Goal: Task Accomplishment & Management: Manage account settings

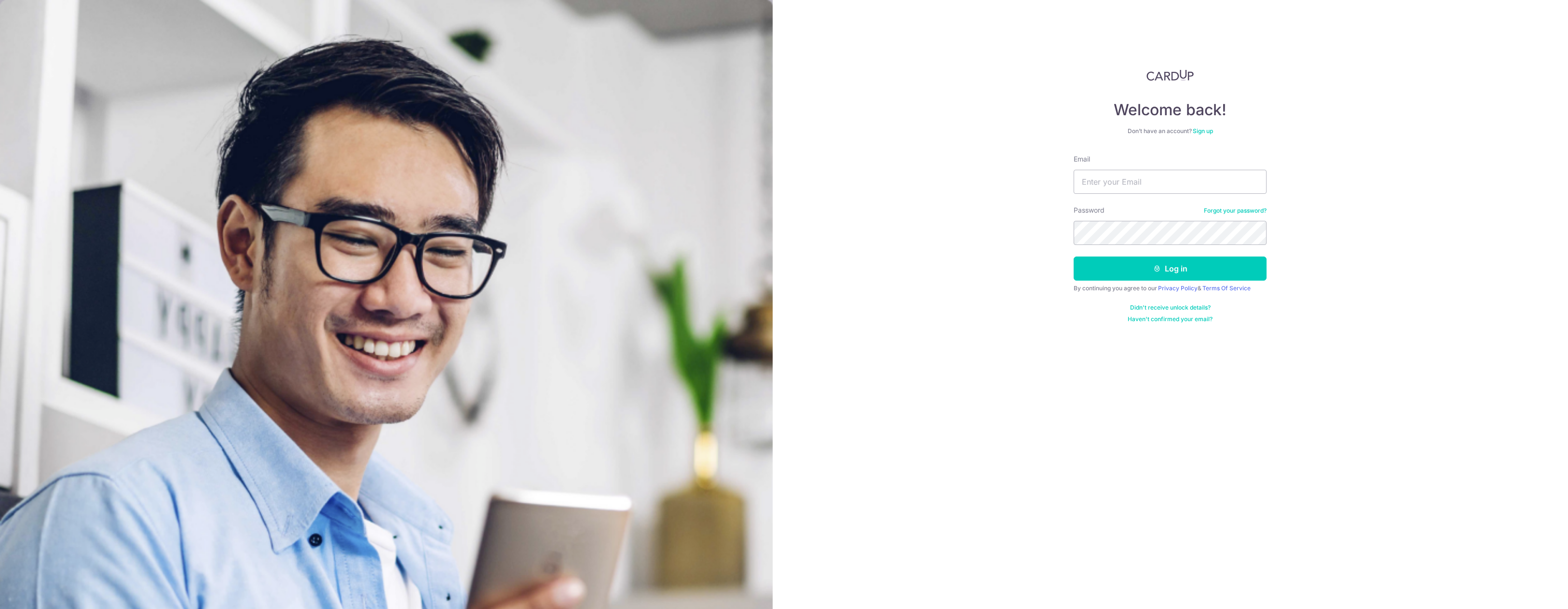
type input "[DOMAIN_NAME][EMAIL_ADDRESS][DOMAIN_NAME]"
click at [1074, 257] on button "Log in" at bounding box center [1171, 268] width 193 height 24
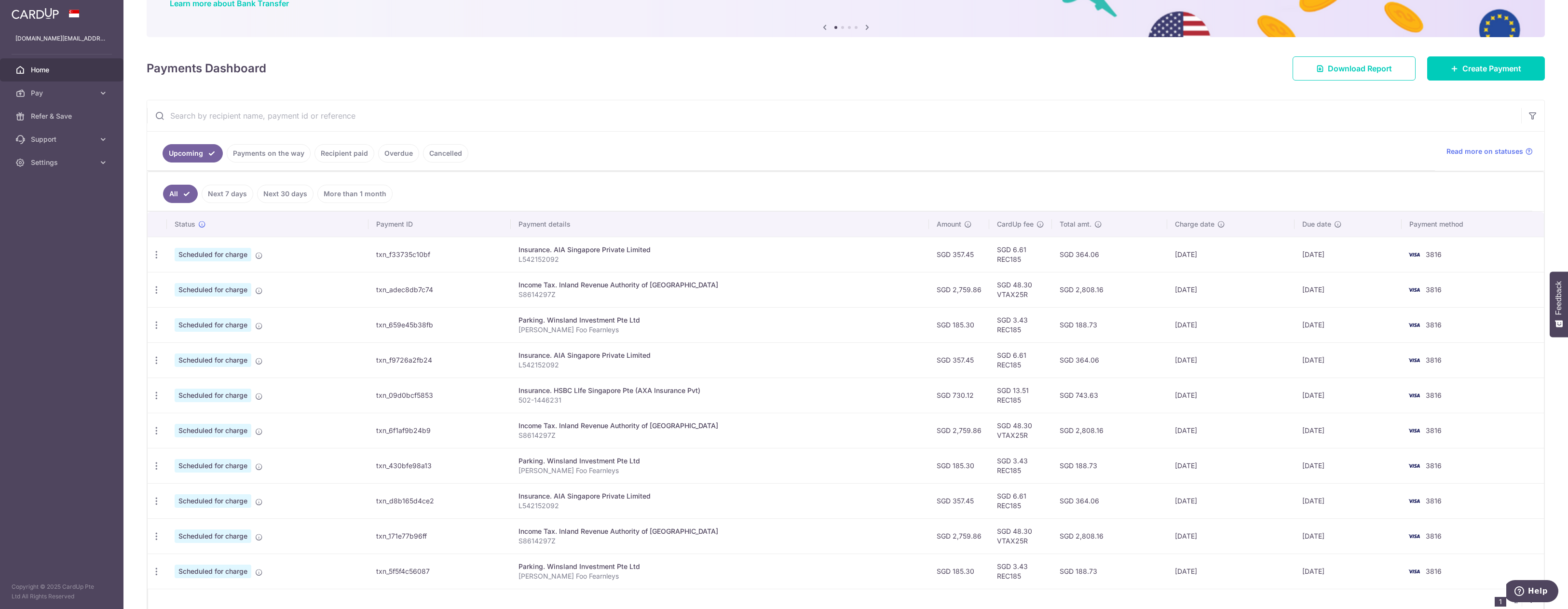
scroll to position [97, 0]
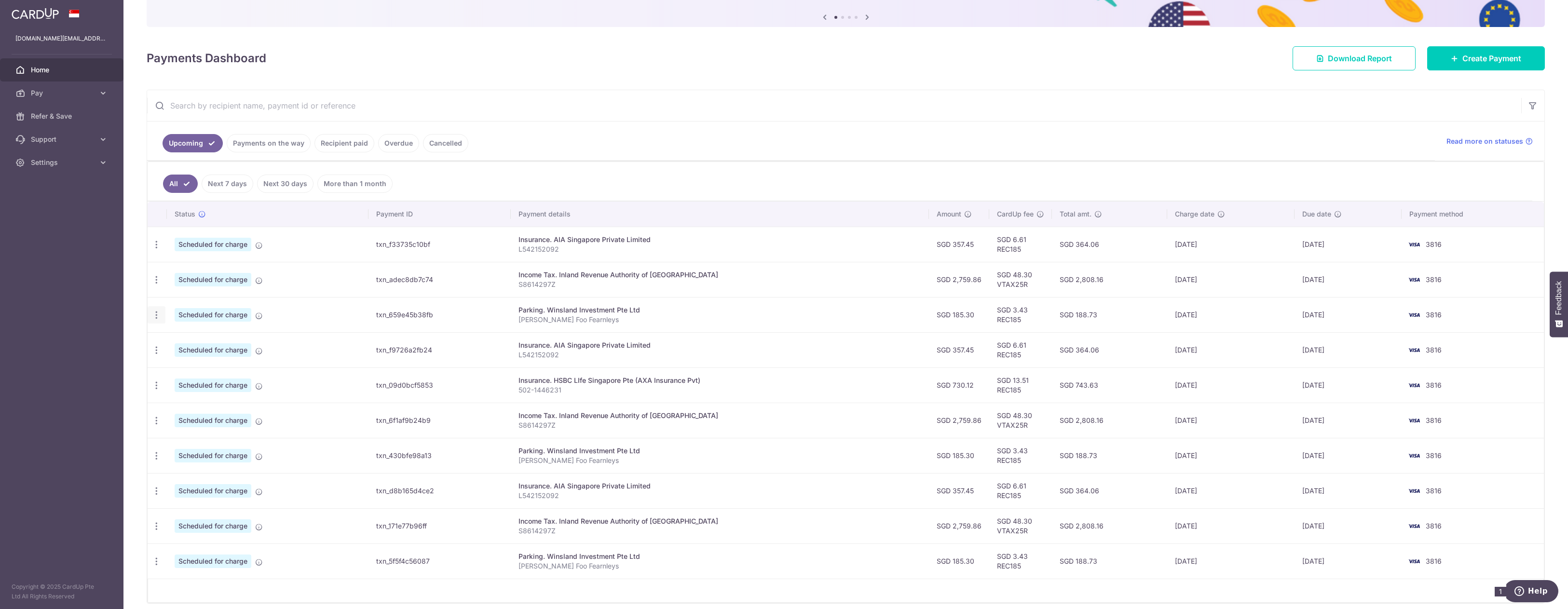
click at [159, 250] on icon "button" at bounding box center [156, 244] width 11 height 11
click at [208, 346] on span "Update payment" at bounding box center [208, 342] width 66 height 11
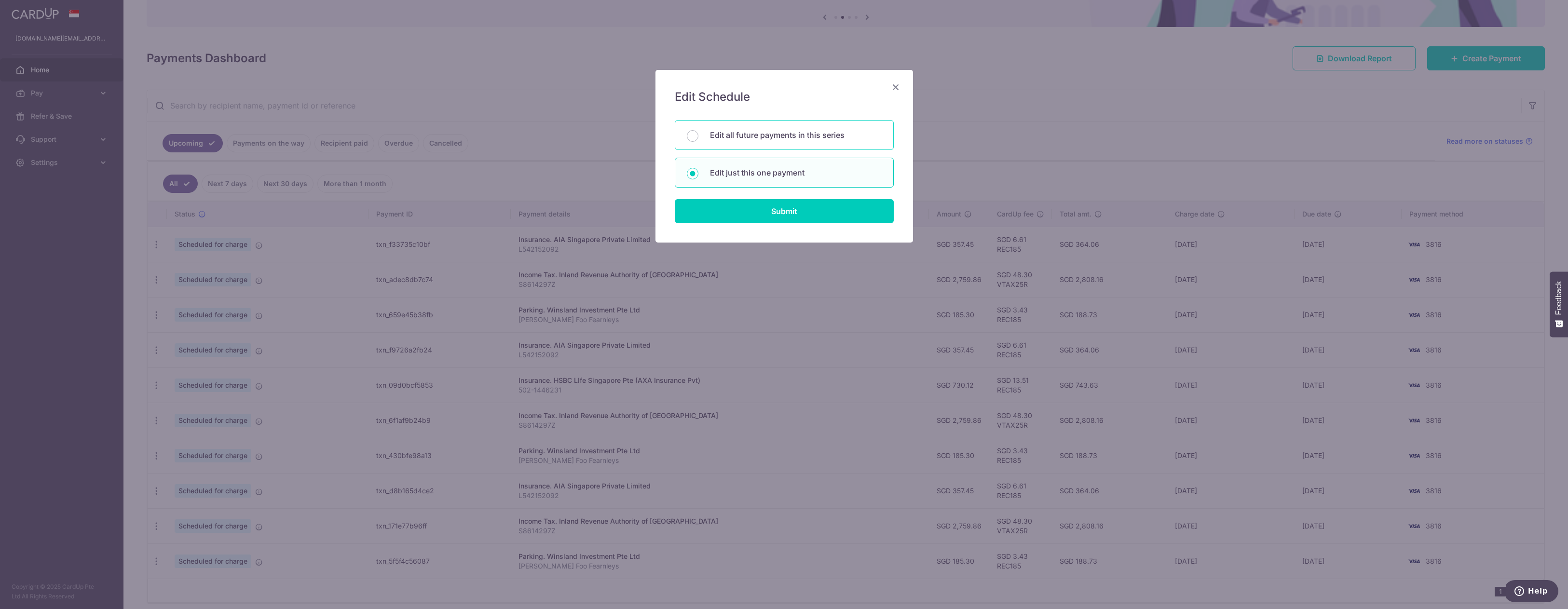
click at [802, 137] on p "Edit all future payments in this series" at bounding box center [795, 135] width 171 height 11
click at [699, 137] on input "Edit all future payments in this series" at bounding box center [693, 136] width 11 height 11
radio input "true"
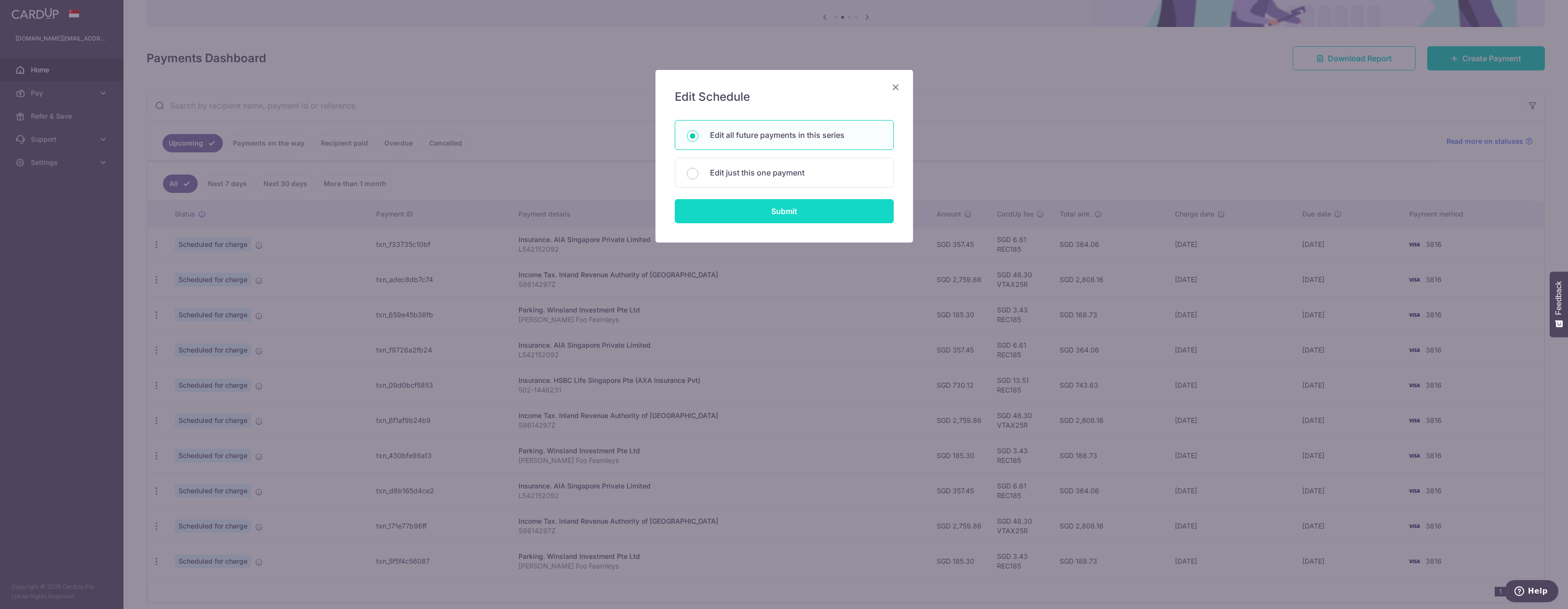
click at [778, 210] on input "Submit" at bounding box center [784, 211] width 219 height 24
radio input "true"
type input "185.30"
type input "[PERSON_NAME] Foo Fearnleys"
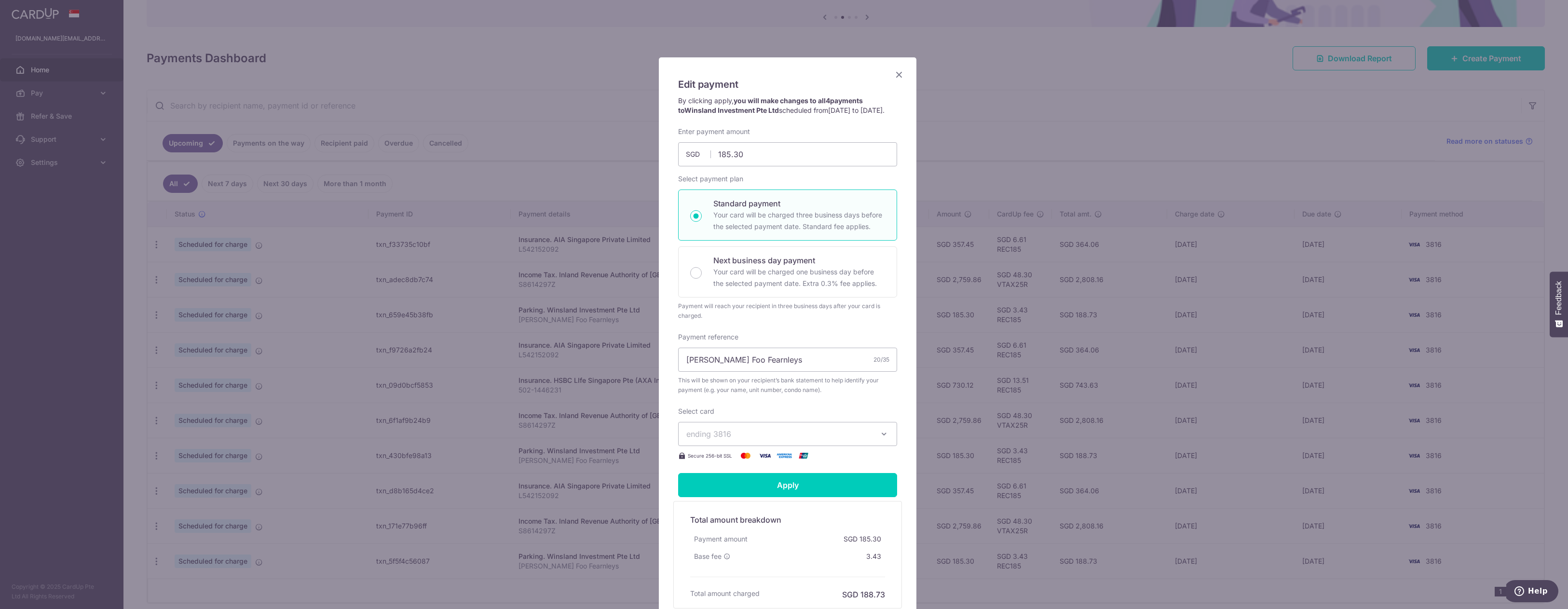
scroll to position [0, 0]
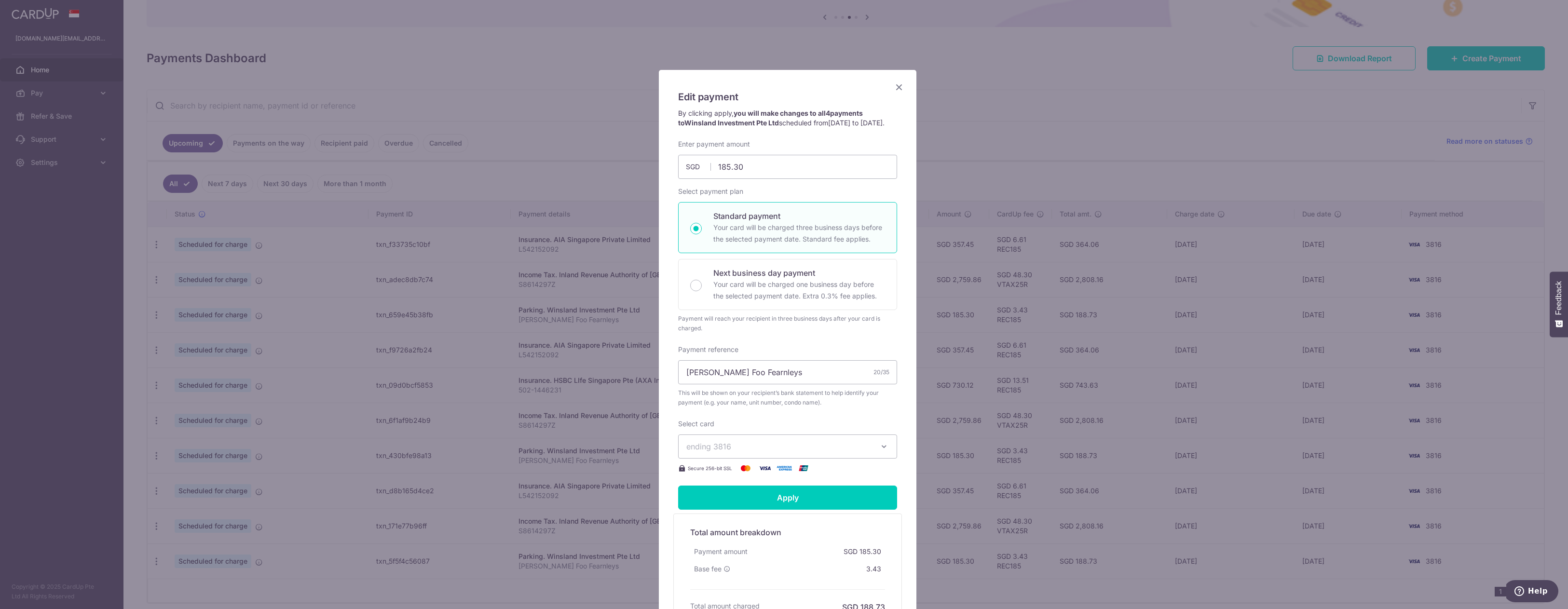
click at [989, 131] on div "Edit payment By clicking apply, you will make changes to all 4 payments to Wins…" at bounding box center [784, 304] width 1568 height 609
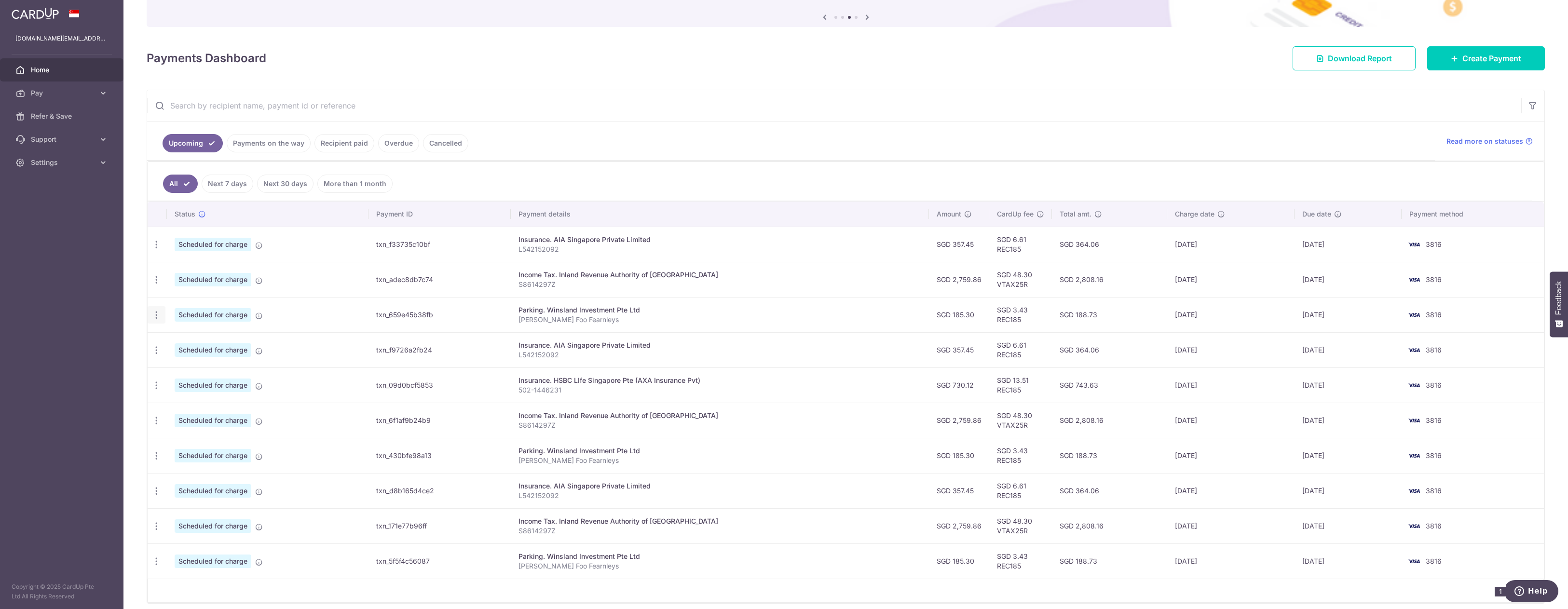
click at [158, 250] on icon "button" at bounding box center [156, 244] width 11 height 11
click at [200, 345] on span "Update payment" at bounding box center [208, 342] width 66 height 11
radio input "true"
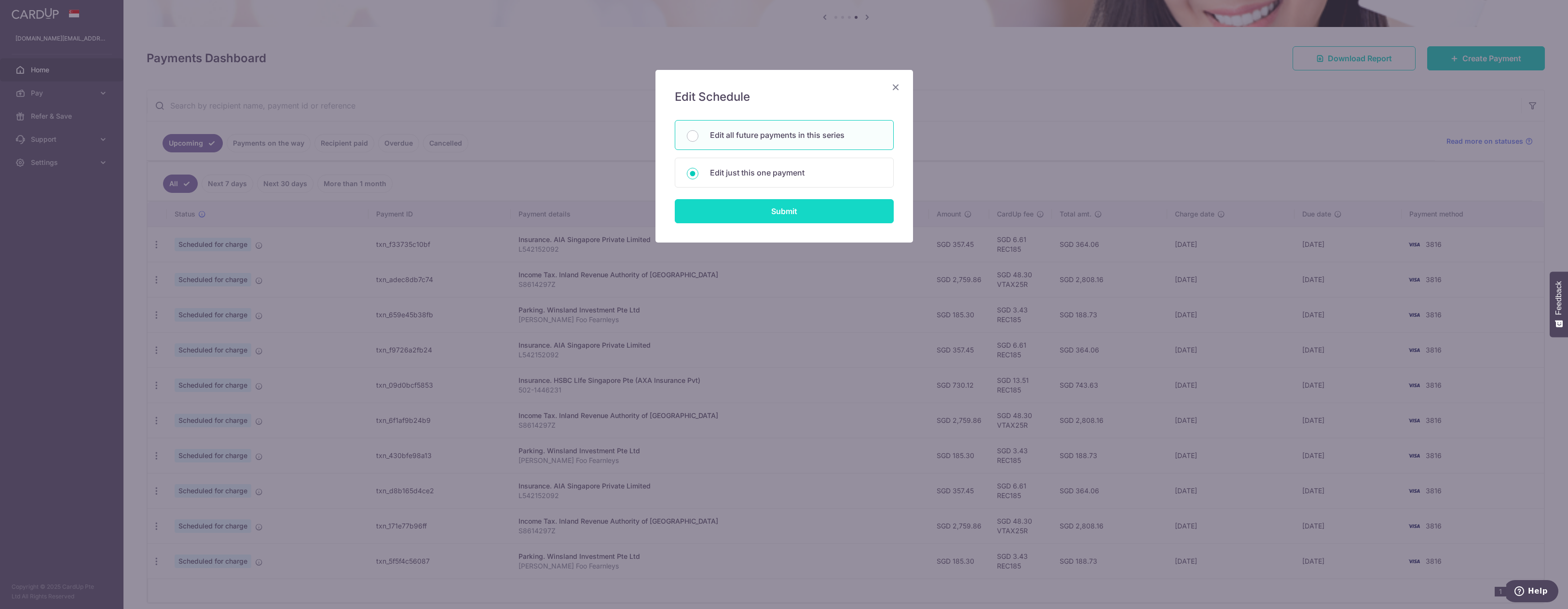
click at [751, 209] on input "Submit" at bounding box center [784, 211] width 219 height 24
radio input "true"
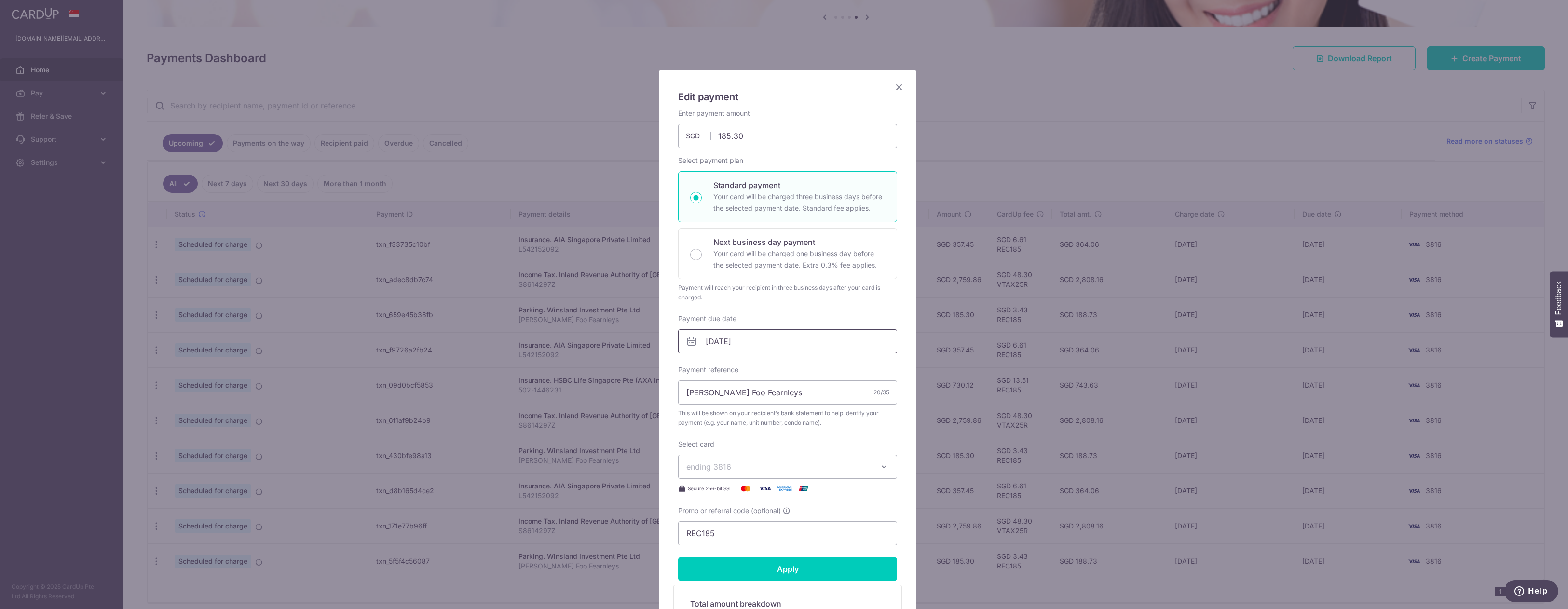
click at [777, 342] on input "01/10/2025" at bounding box center [788, 341] width 219 height 24
click at [691, 368] on link "Prev" at bounding box center [693, 368] width 11 height 11
click at [737, 487] on link "30" at bounding box center [733, 487] width 15 height 15
type input "[DATE]"
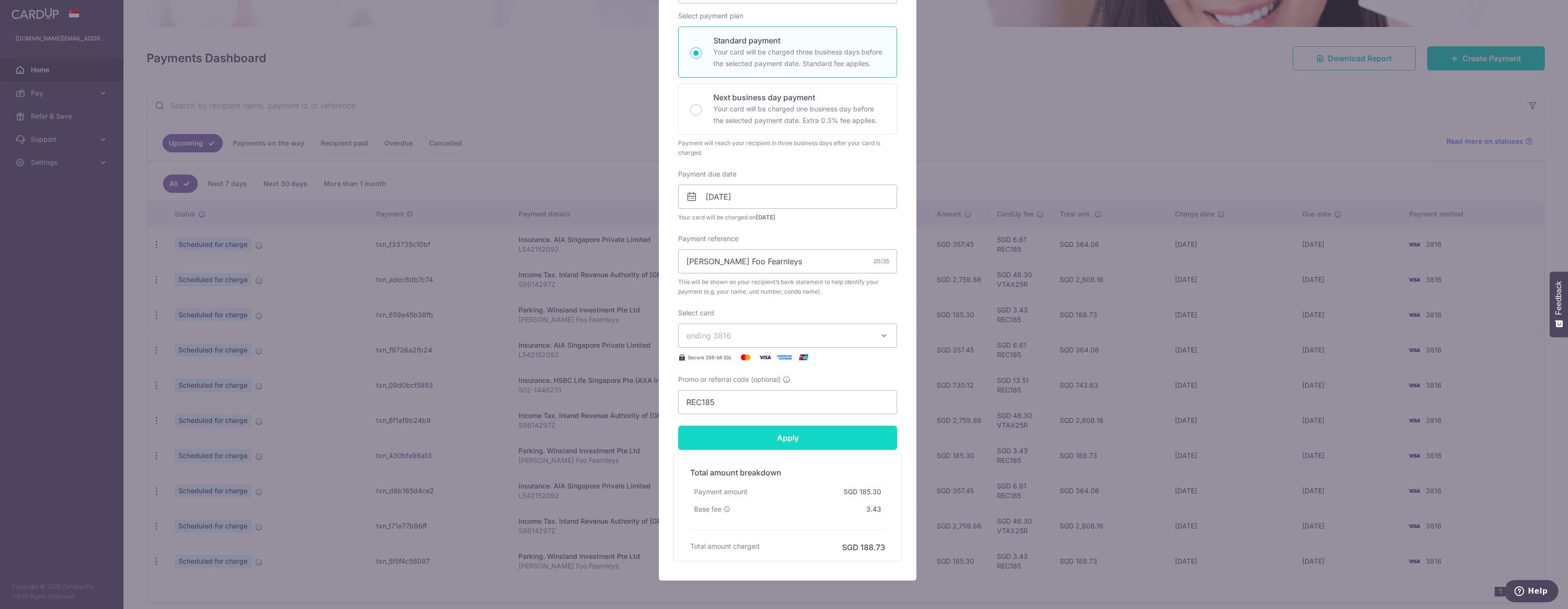
scroll to position [48, 0]
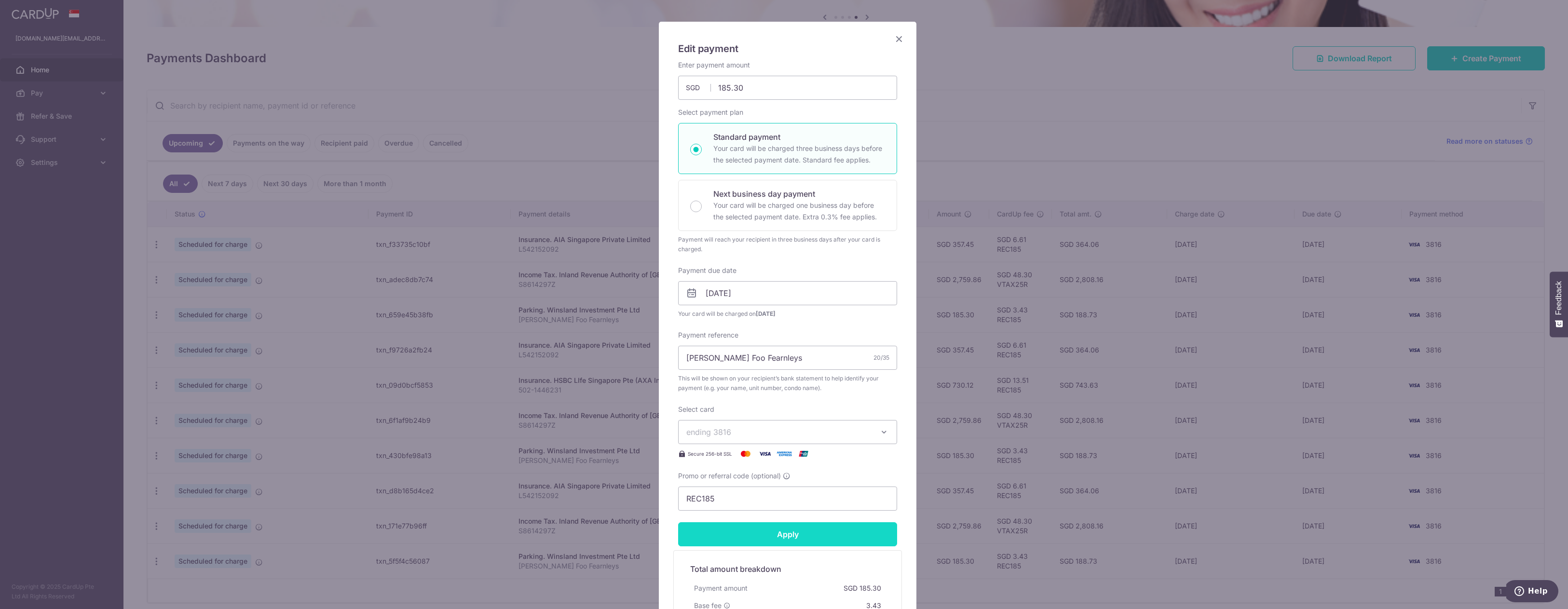
click at [811, 539] on input "Apply" at bounding box center [788, 534] width 219 height 24
type input "Successfully Applied"
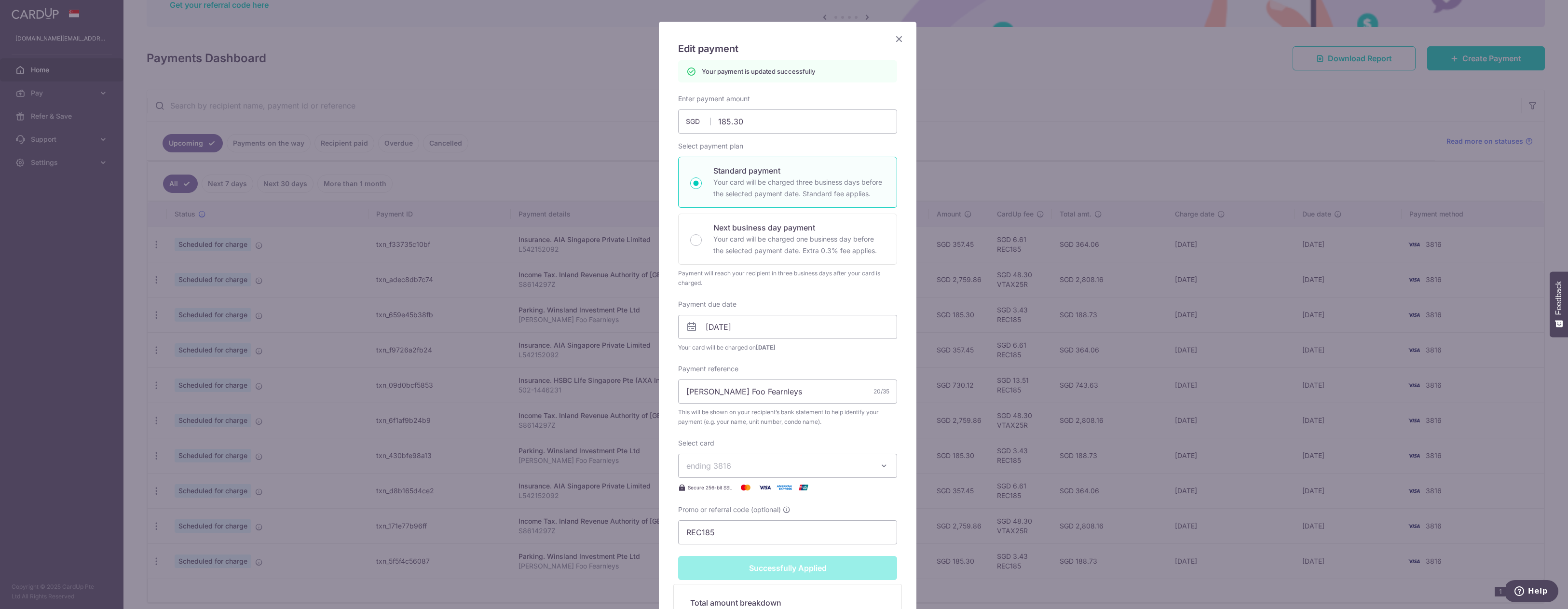
click at [895, 39] on icon "Close" at bounding box center [899, 38] width 11 height 12
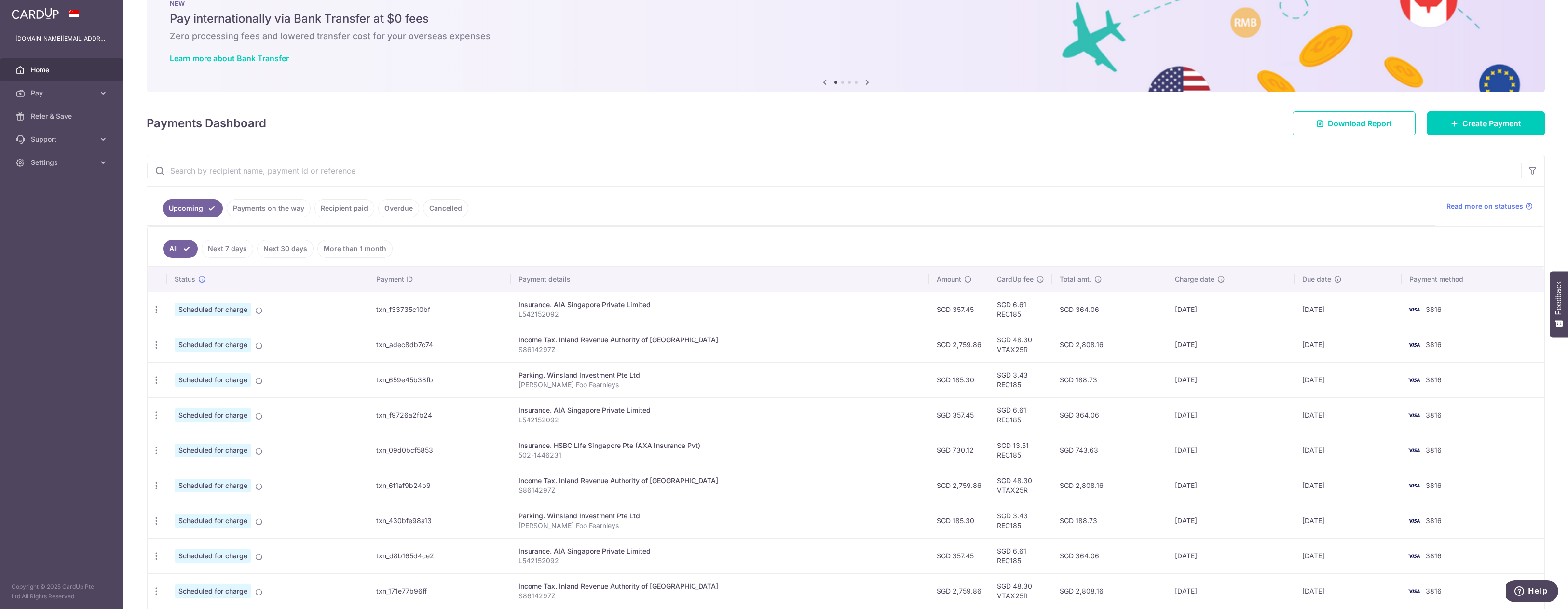
scroll to position [48, 0]
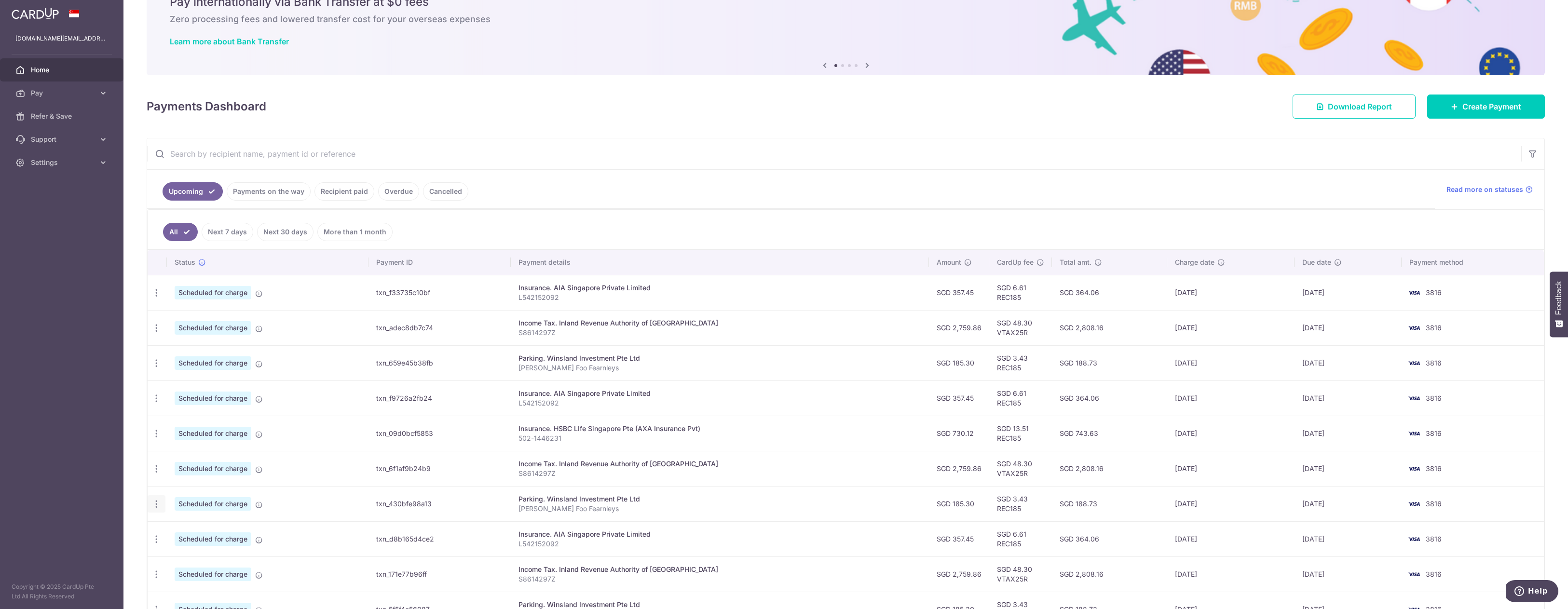
click at [150, 505] on div "Update payment Cancel payment" at bounding box center [156, 505] width 18 height 18
click at [154, 298] on icon "button" at bounding box center [156, 293] width 11 height 11
click at [184, 527] on span "Update payment" at bounding box center [208, 530] width 66 height 11
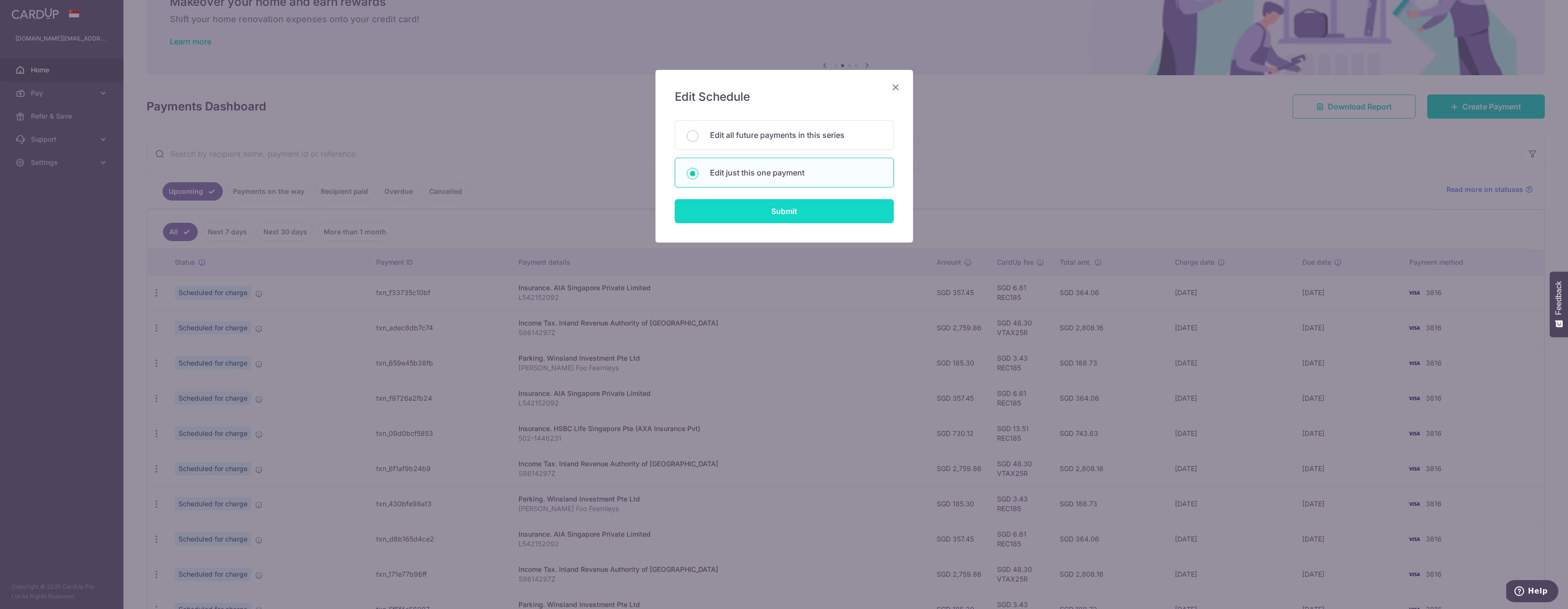
click at [839, 209] on input "Submit" at bounding box center [784, 211] width 219 height 24
radio input "true"
type input "185.30"
type input "01/11/2025"
type input "[PERSON_NAME] Foo Fearnleys"
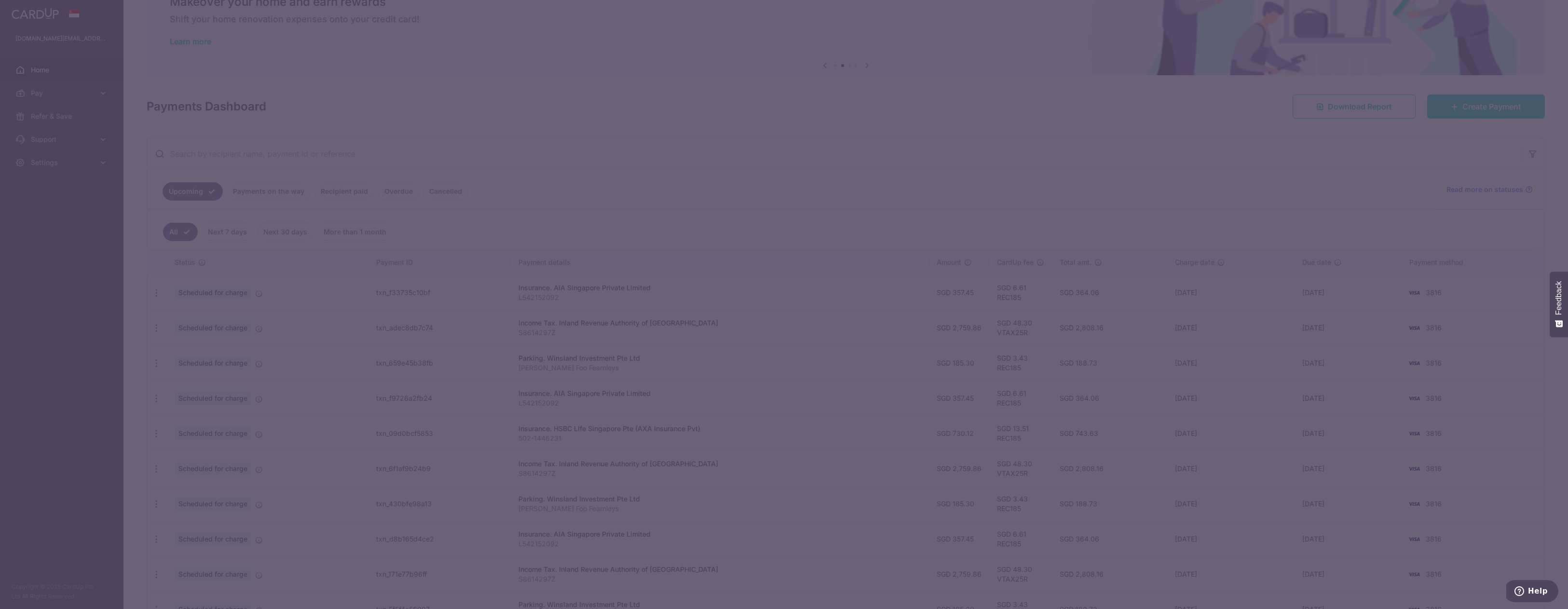
type input "REC185"
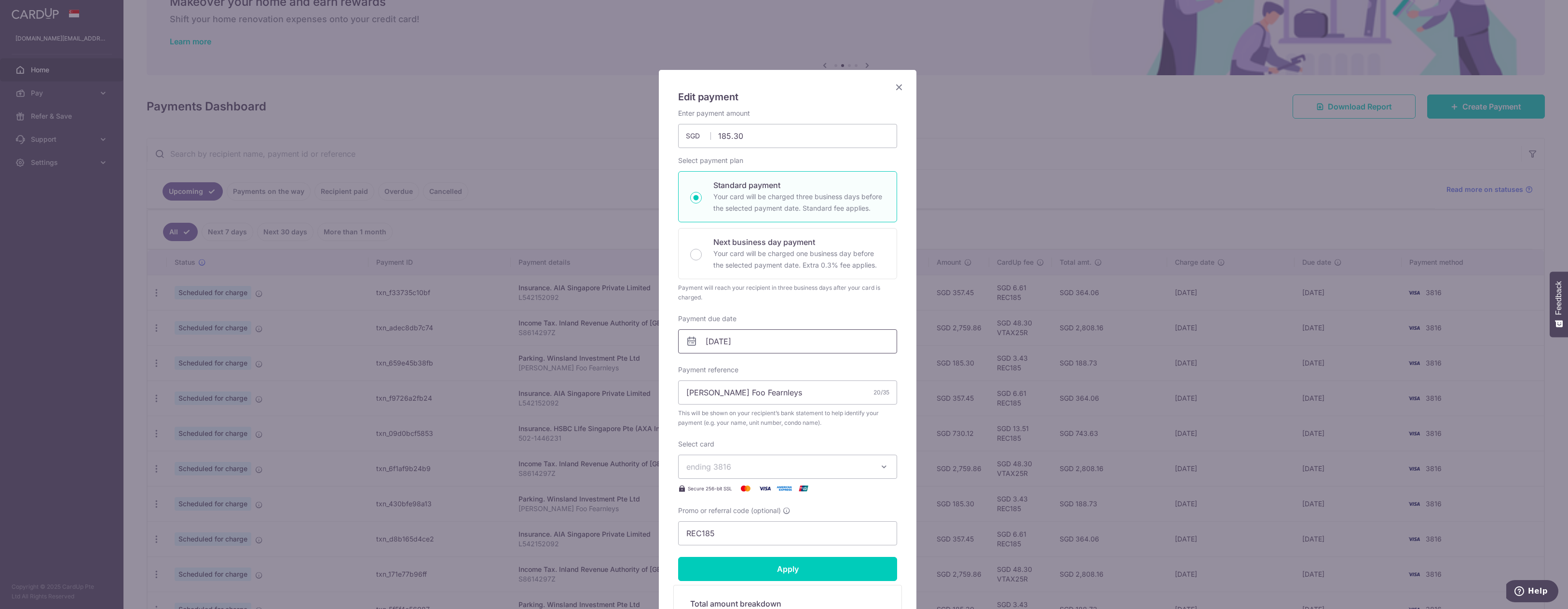
click at [758, 331] on input "01/11/2025" at bounding box center [788, 341] width 219 height 24
click at [691, 367] on link "Prev" at bounding box center [693, 368] width 11 height 11
click at [796, 492] on link "31" at bounding box center [791, 487] width 15 height 15
type input "[DATE]"
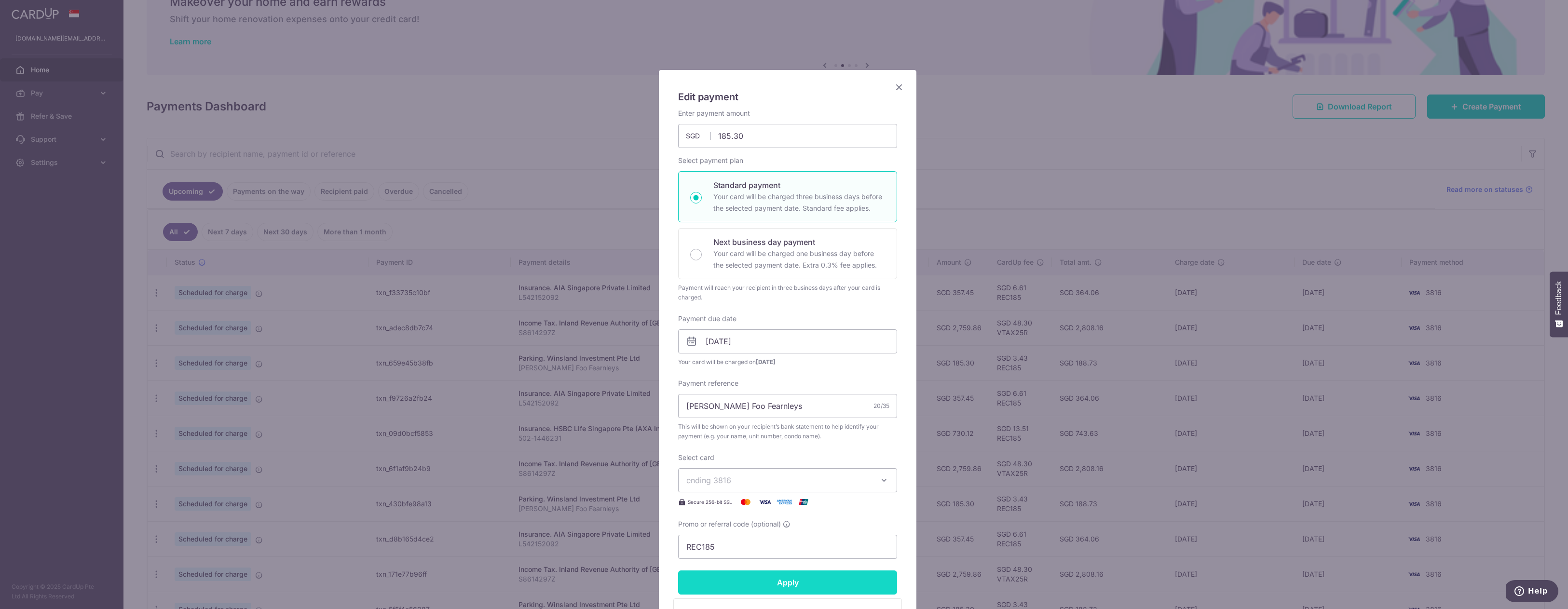
click at [796, 578] on input "Apply" at bounding box center [788, 582] width 219 height 24
type input "Successfully Applied"
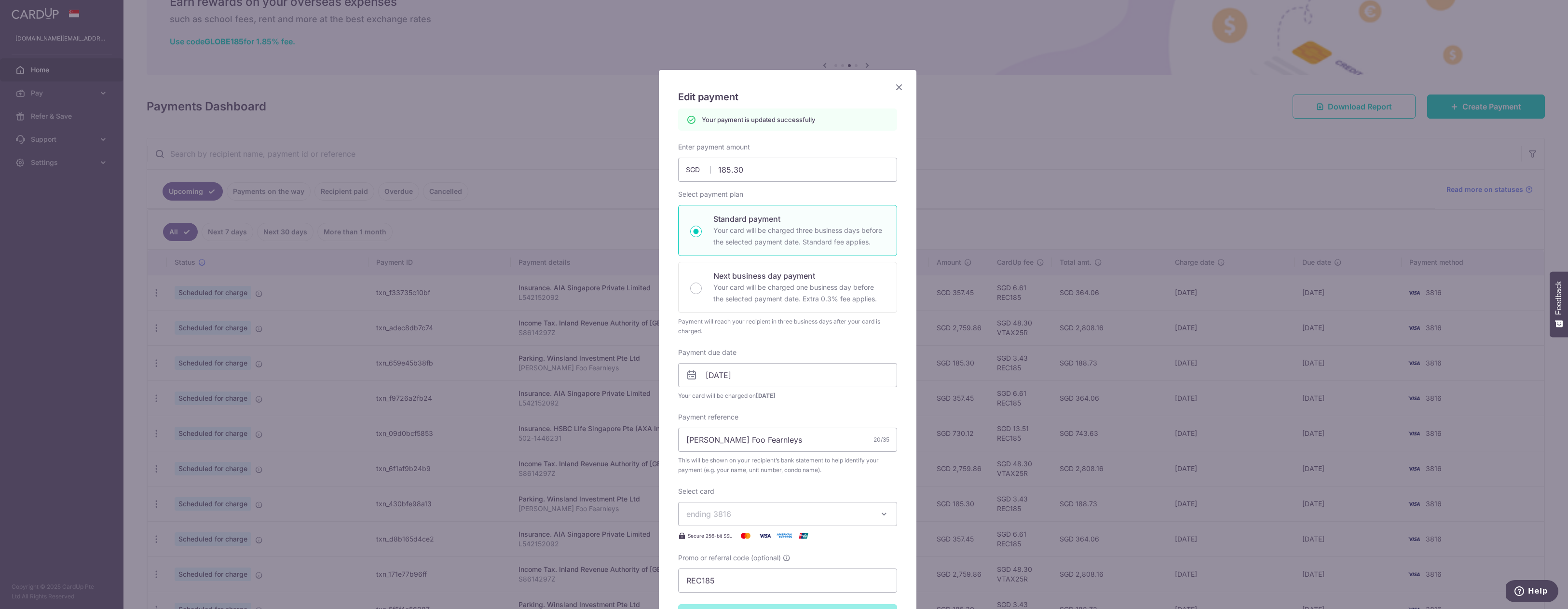
click at [893, 86] on icon "Close" at bounding box center [899, 87] width 11 height 12
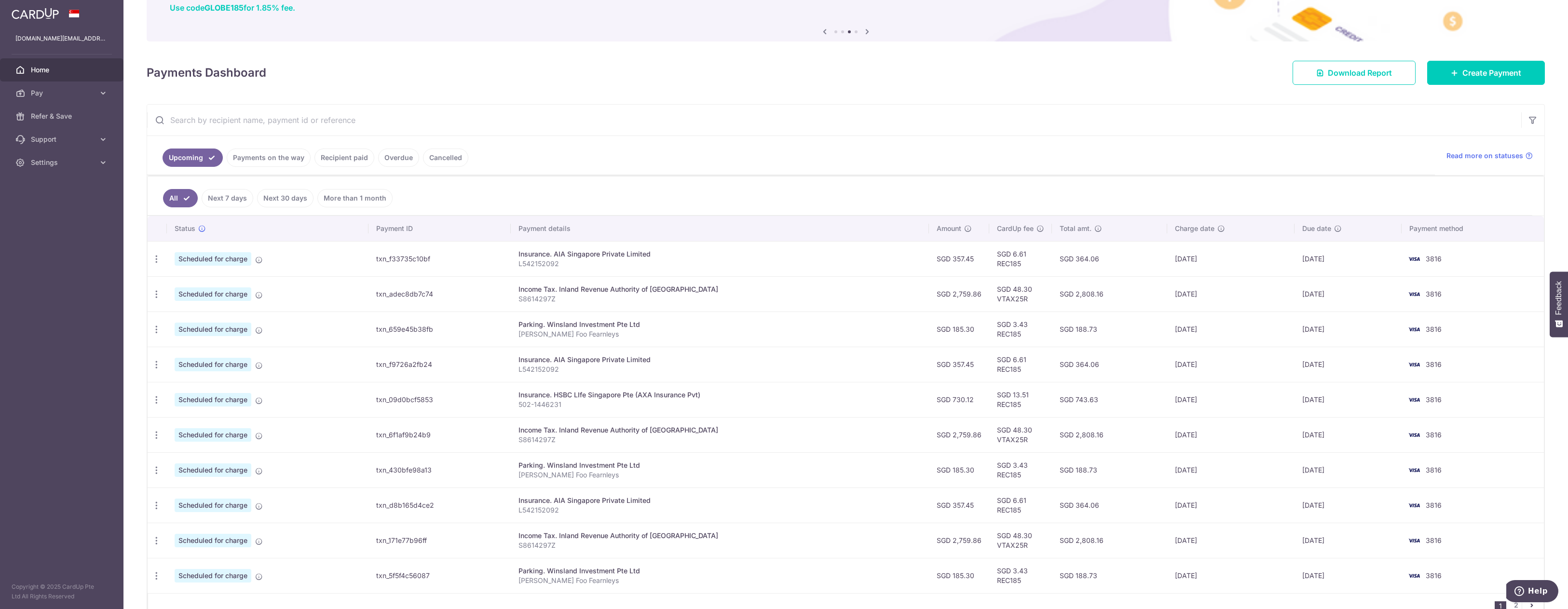
scroll to position [137, 0]
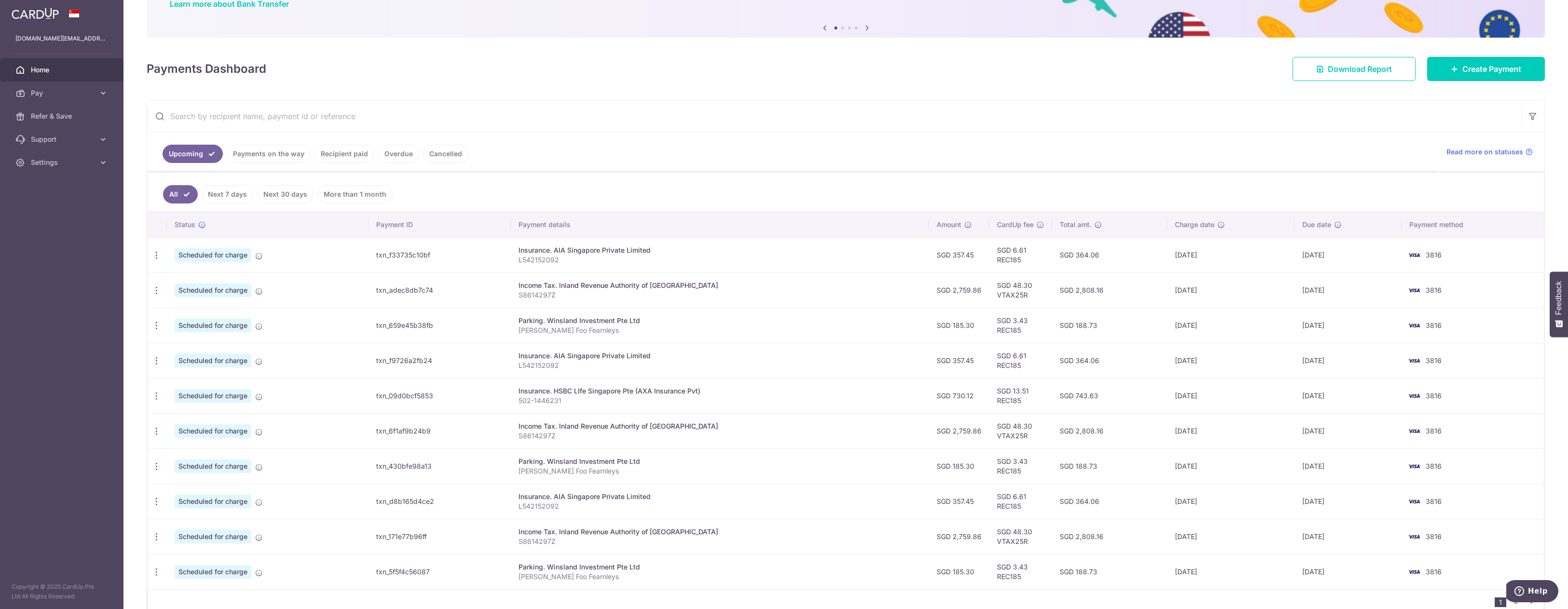
scroll to position [137, 0]
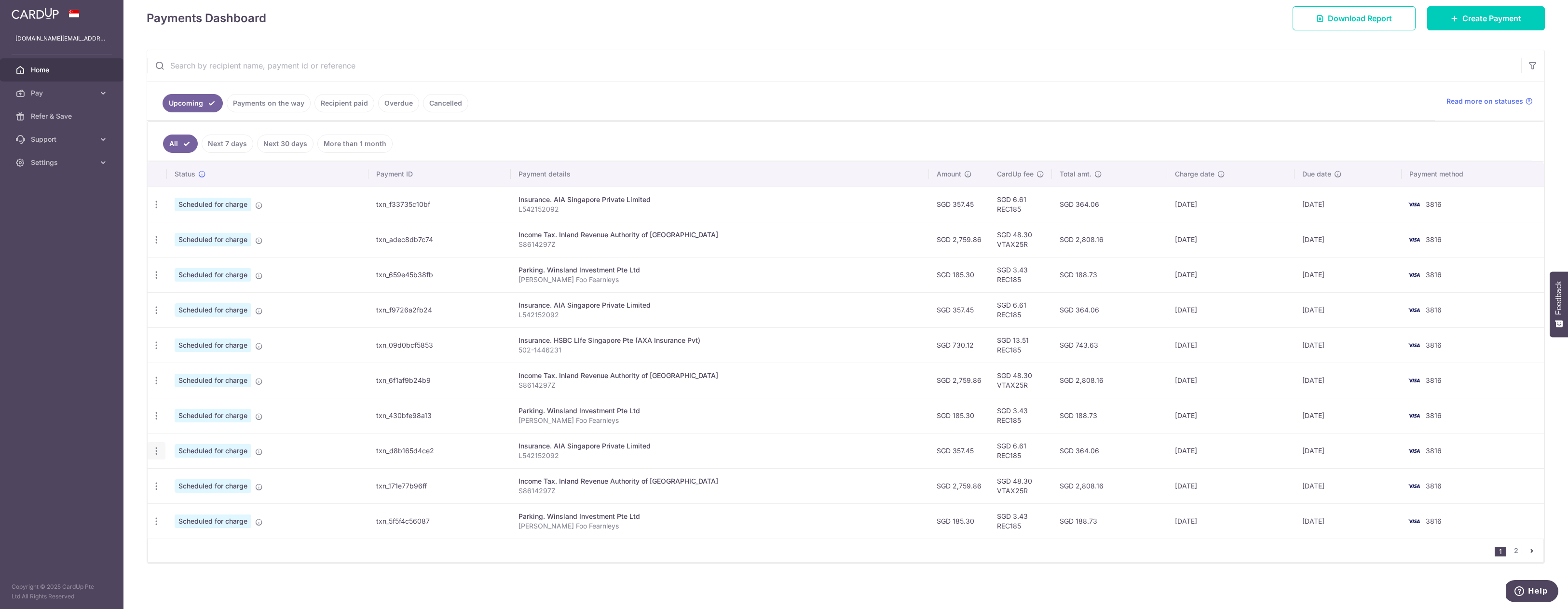
click at [153, 210] on icon "button" at bounding box center [156, 205] width 11 height 11
click at [198, 482] on span "Update payment" at bounding box center [208, 478] width 66 height 11
radio input "true"
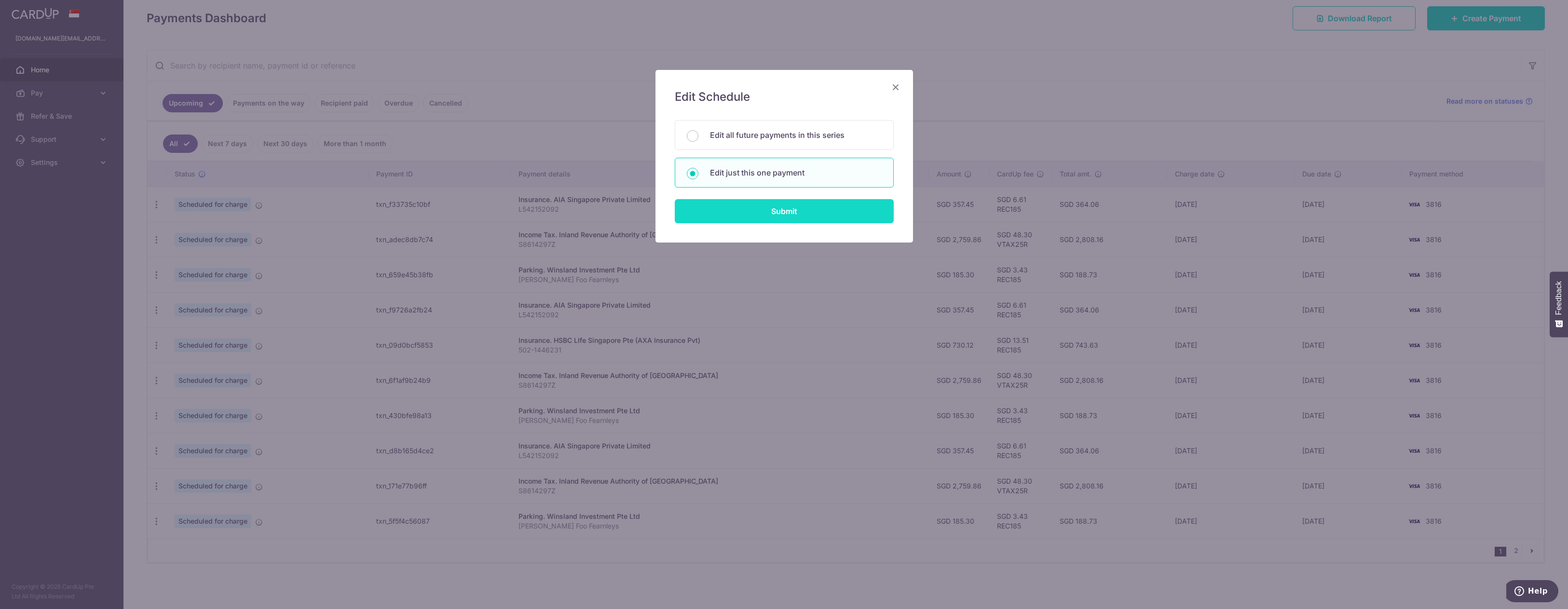
click at [745, 214] on input "Submit" at bounding box center [784, 211] width 219 height 24
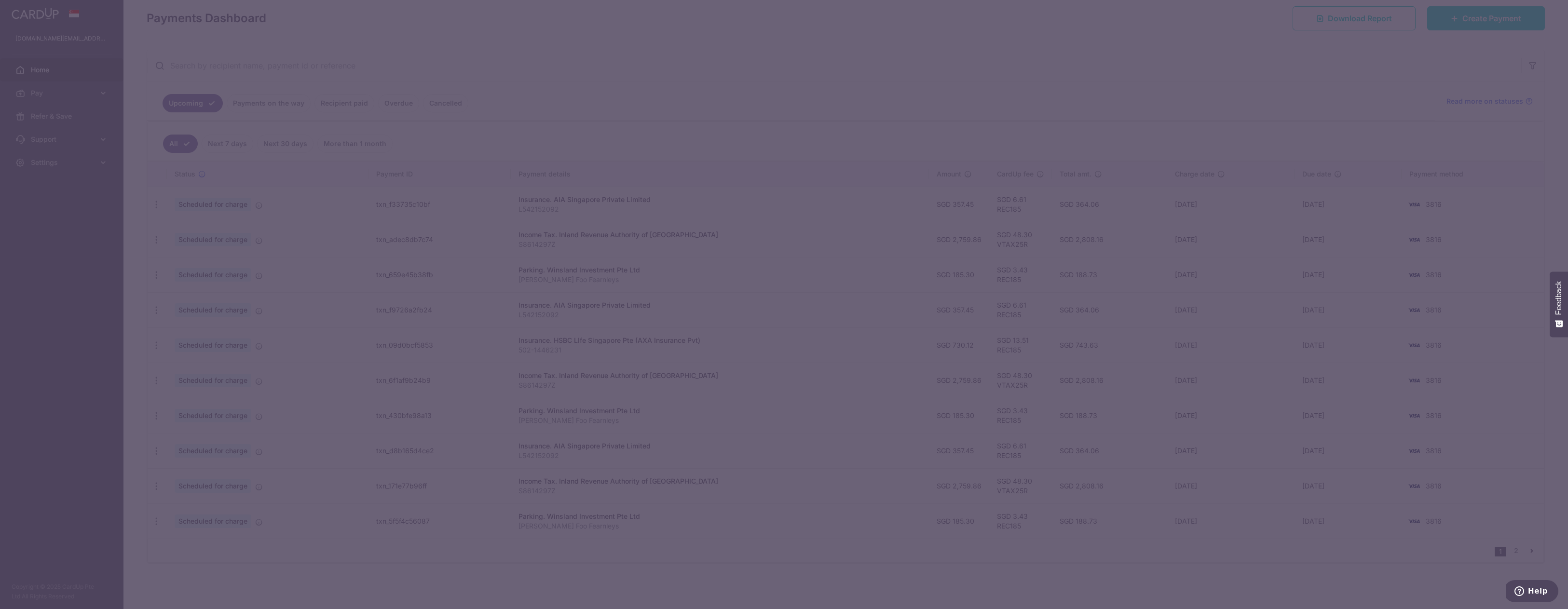
type input "REC185"
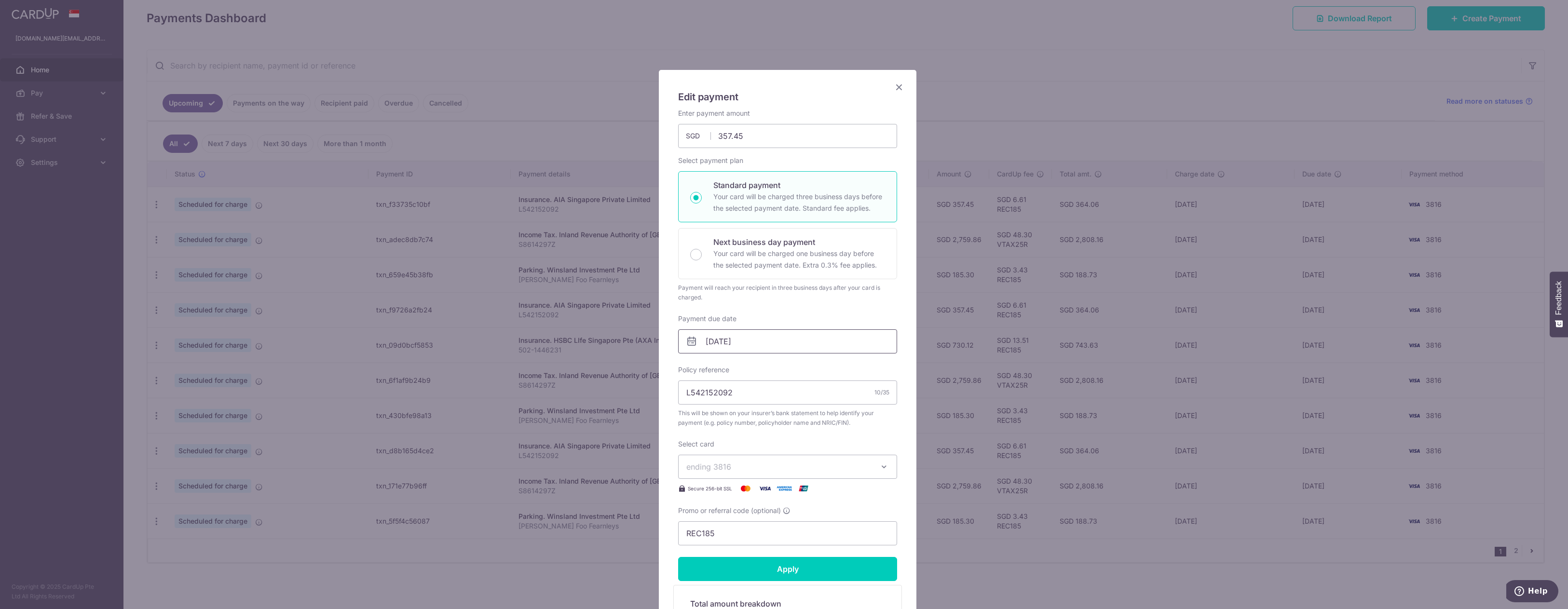
click at [757, 345] on input "05/11/2025" at bounding box center [788, 341] width 219 height 24
click at [692, 366] on link "Prev" at bounding box center [693, 368] width 11 height 11
click at [792, 492] on link "31" at bounding box center [791, 487] width 15 height 15
type input "[DATE]"
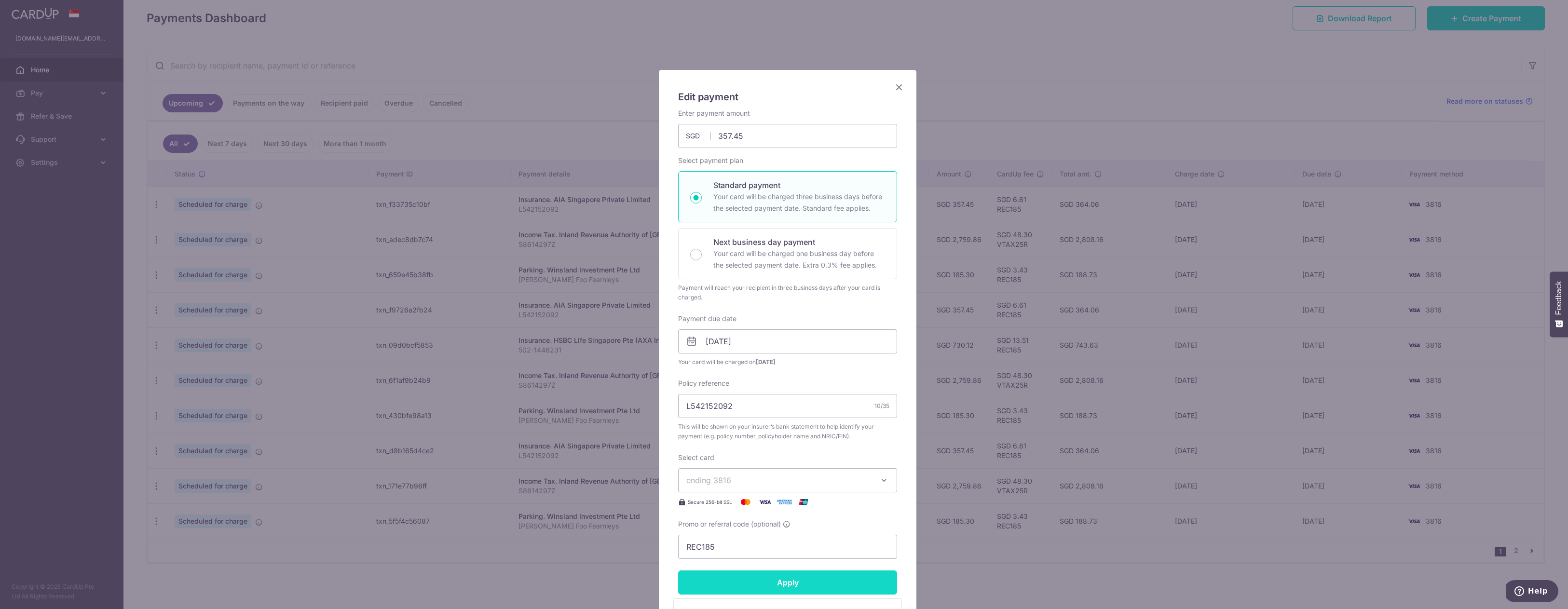
click at [815, 575] on input "Apply" at bounding box center [788, 582] width 219 height 24
type input "Successfully Applied"
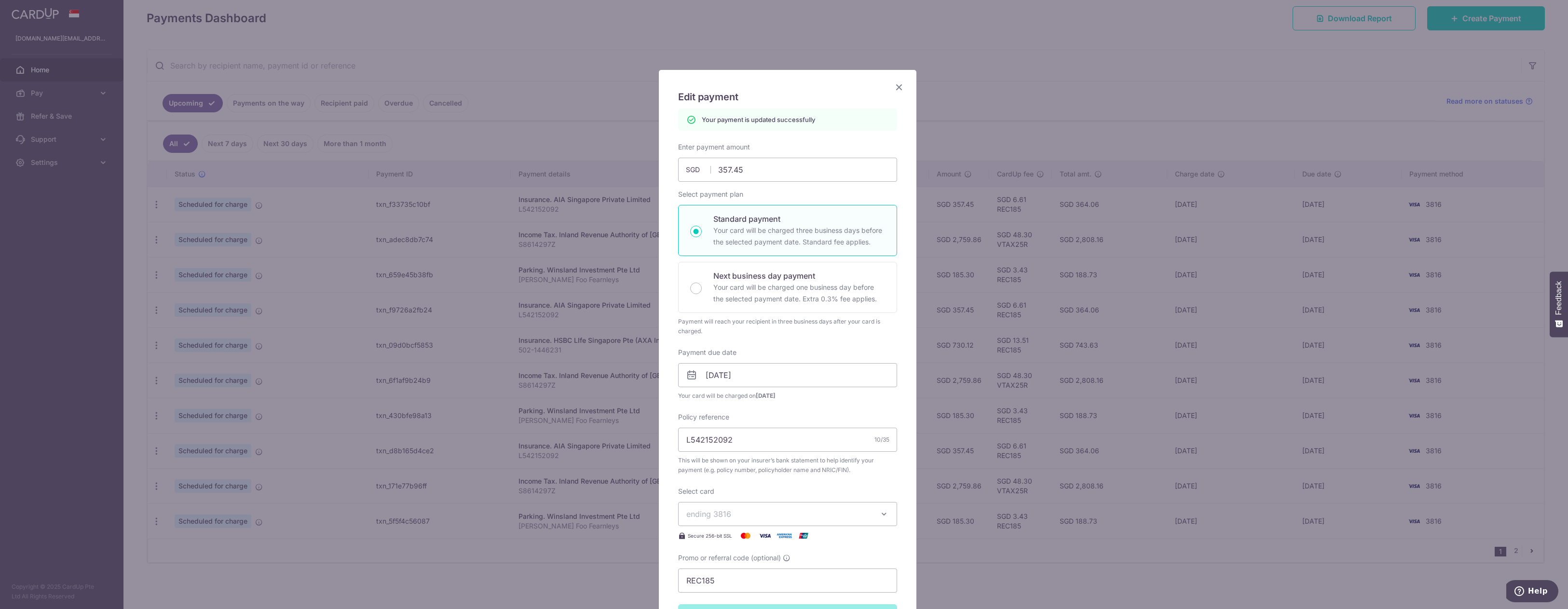
click at [896, 82] on icon "Close" at bounding box center [899, 87] width 11 height 12
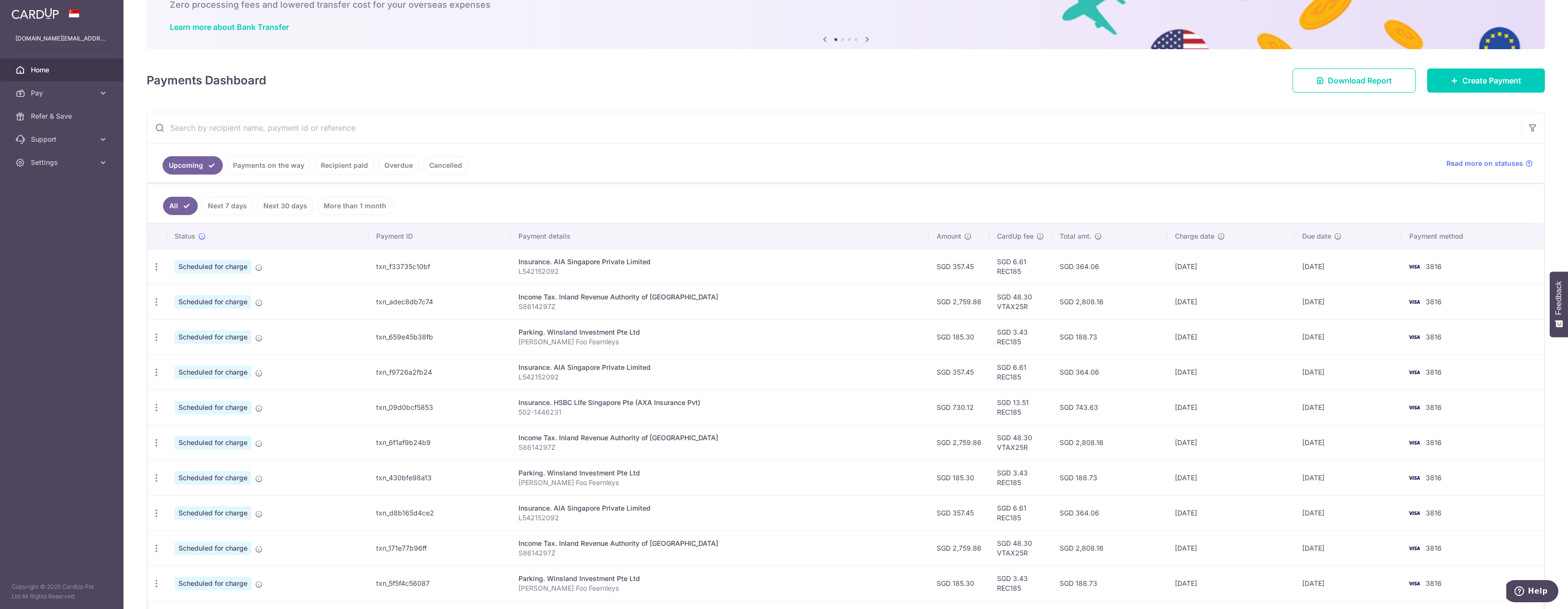
scroll to position [137, 0]
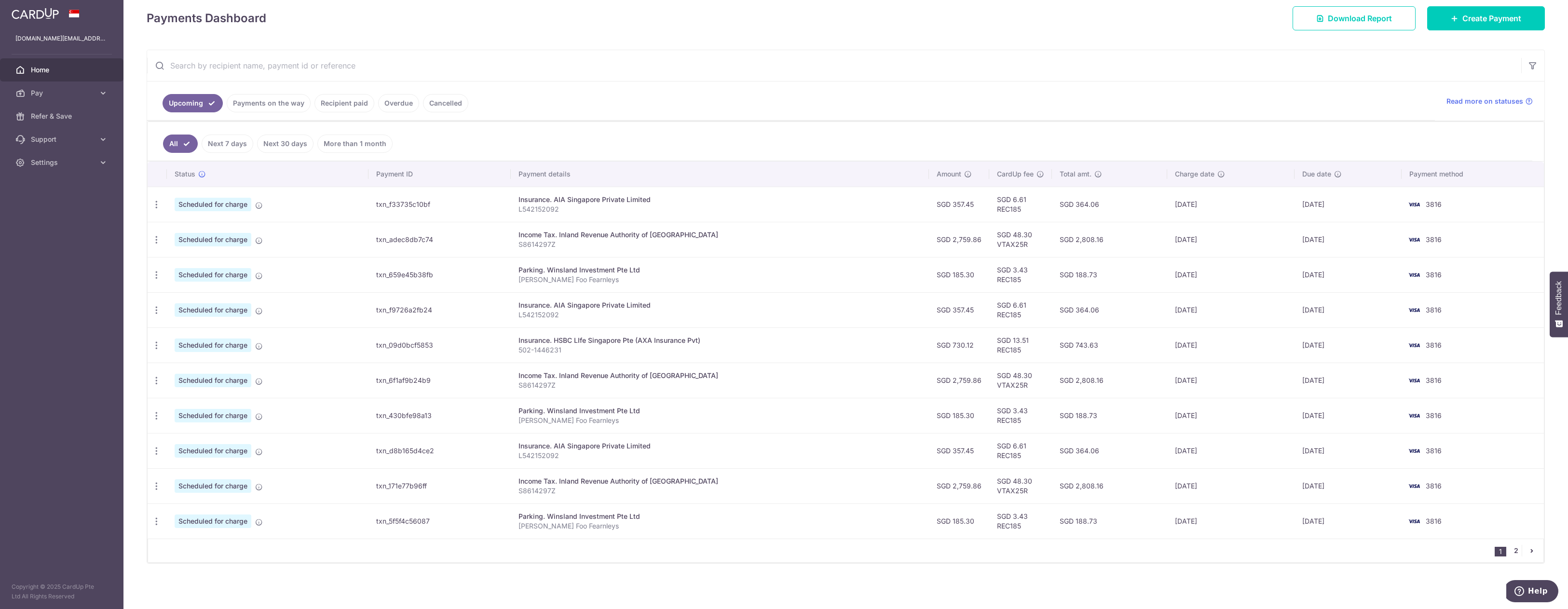
click at [1511, 550] on link "2" at bounding box center [1516, 551] width 11 height 11
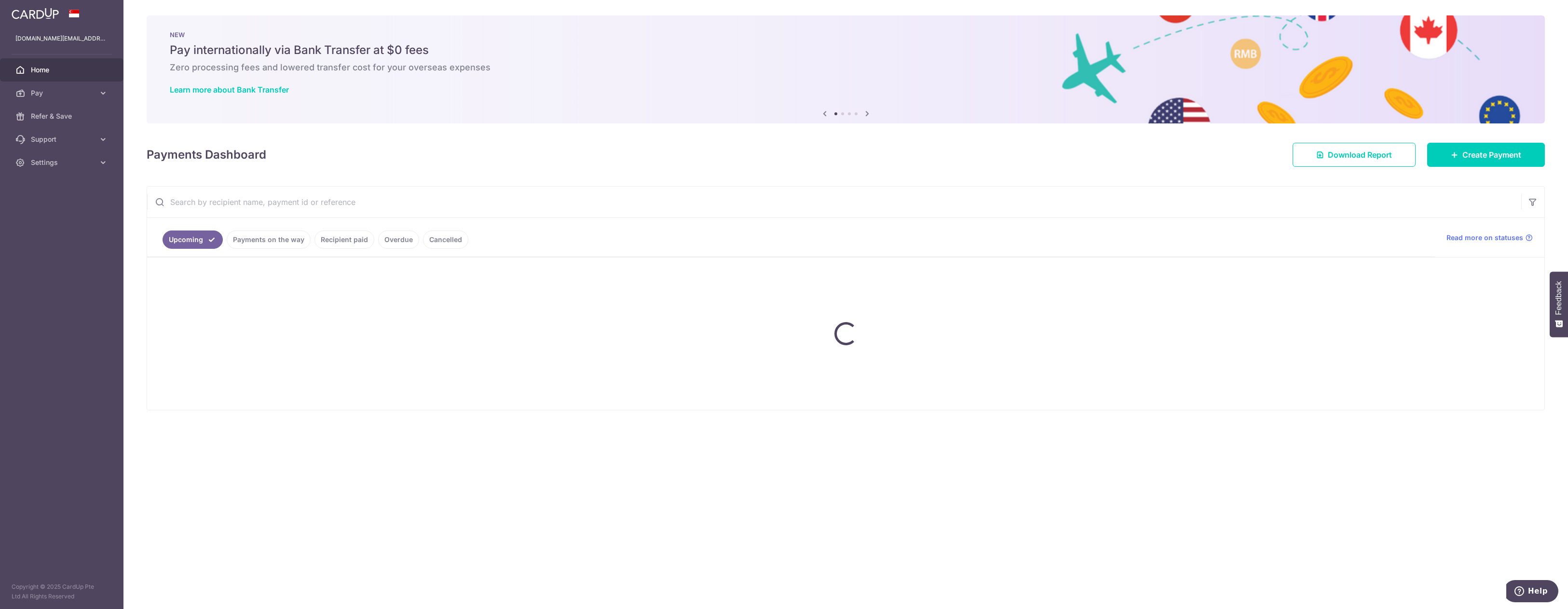
scroll to position [0, 0]
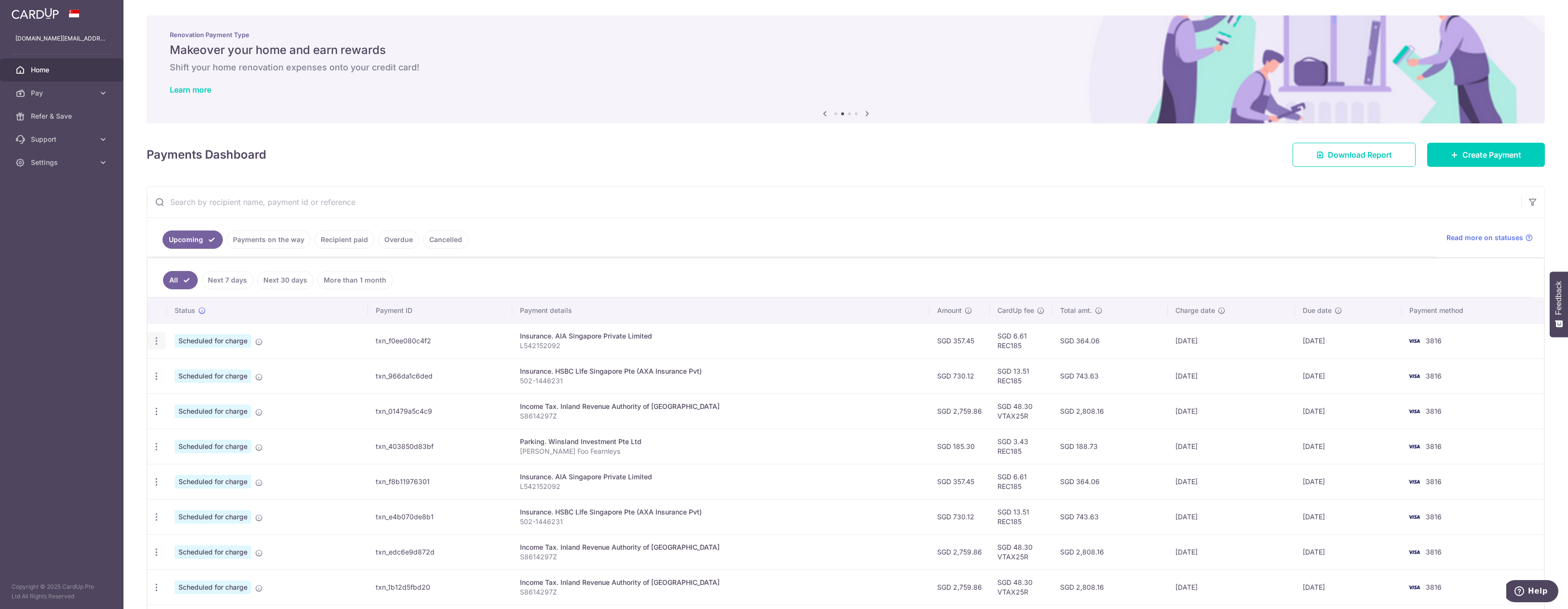
click at [158, 346] on icon "button" at bounding box center [156, 341] width 11 height 11
click at [202, 371] on span "Update payment" at bounding box center [208, 368] width 66 height 11
radio input "true"
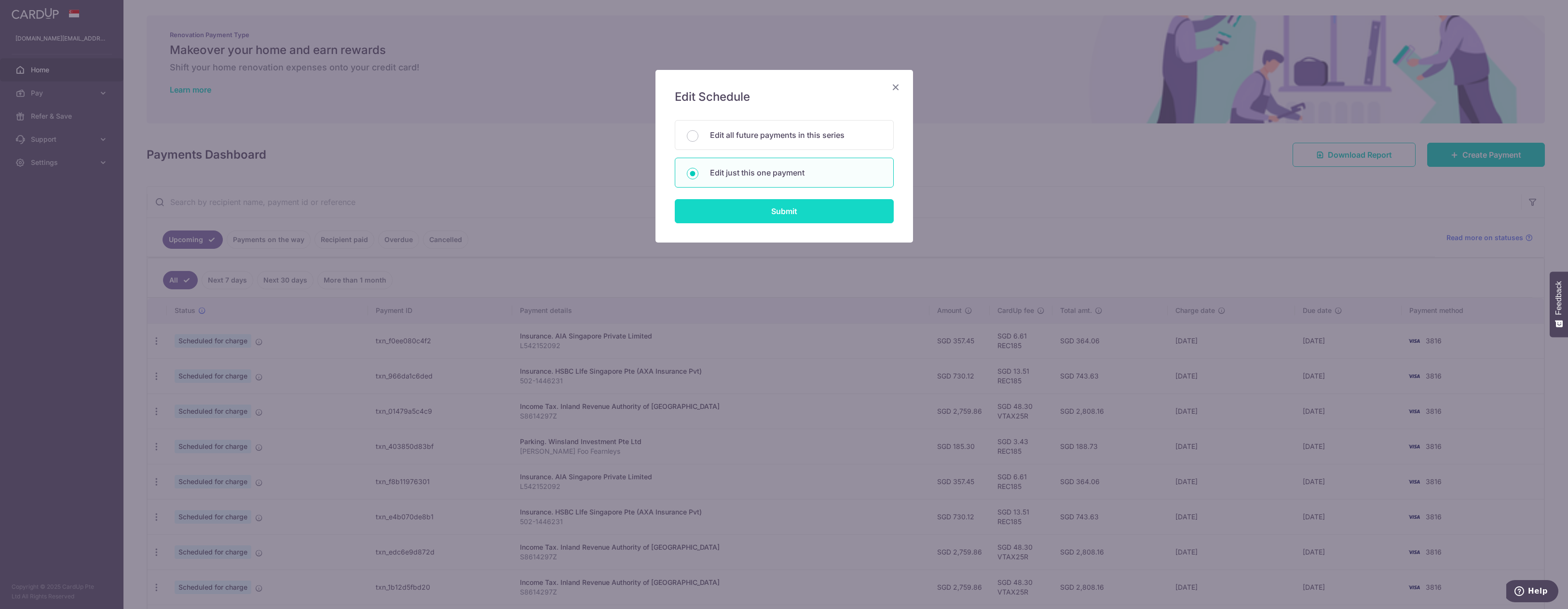
click at [755, 214] on input "Submit" at bounding box center [784, 211] width 219 height 24
radio input "true"
type input "357.45"
type input "[DATE]"
type input "L542152092"
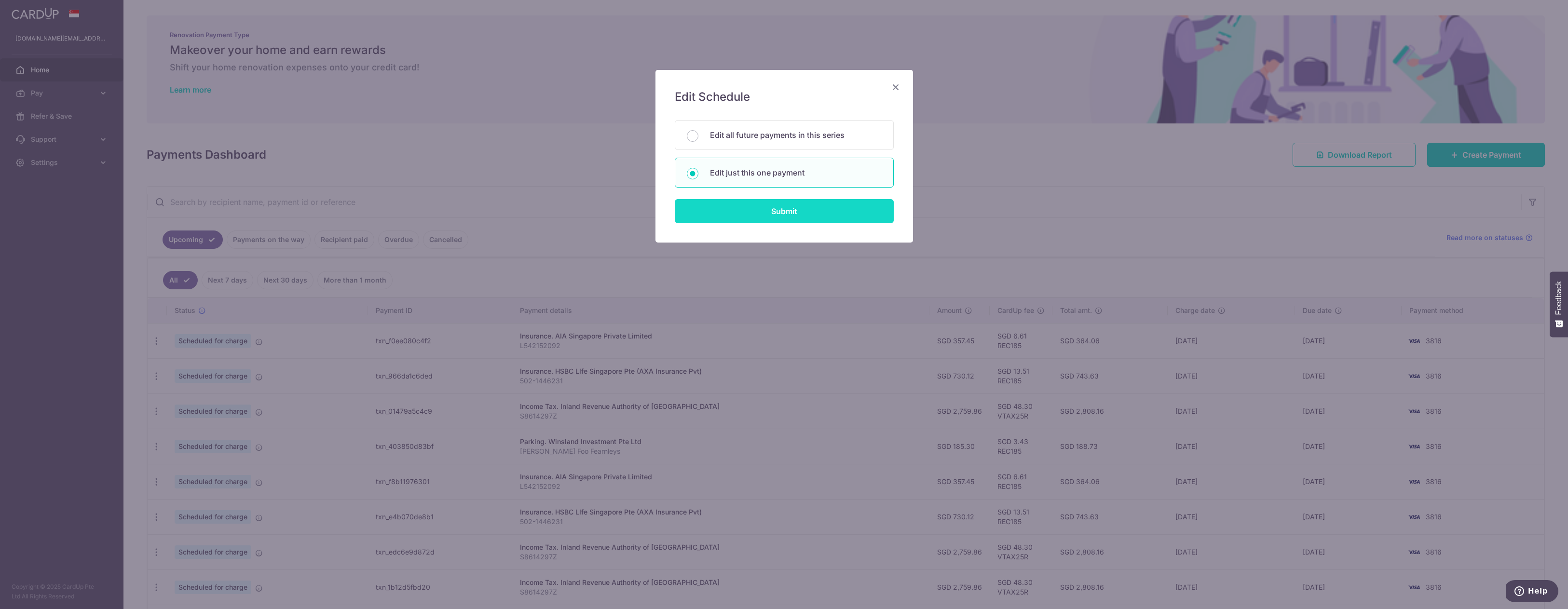
type input "REC185"
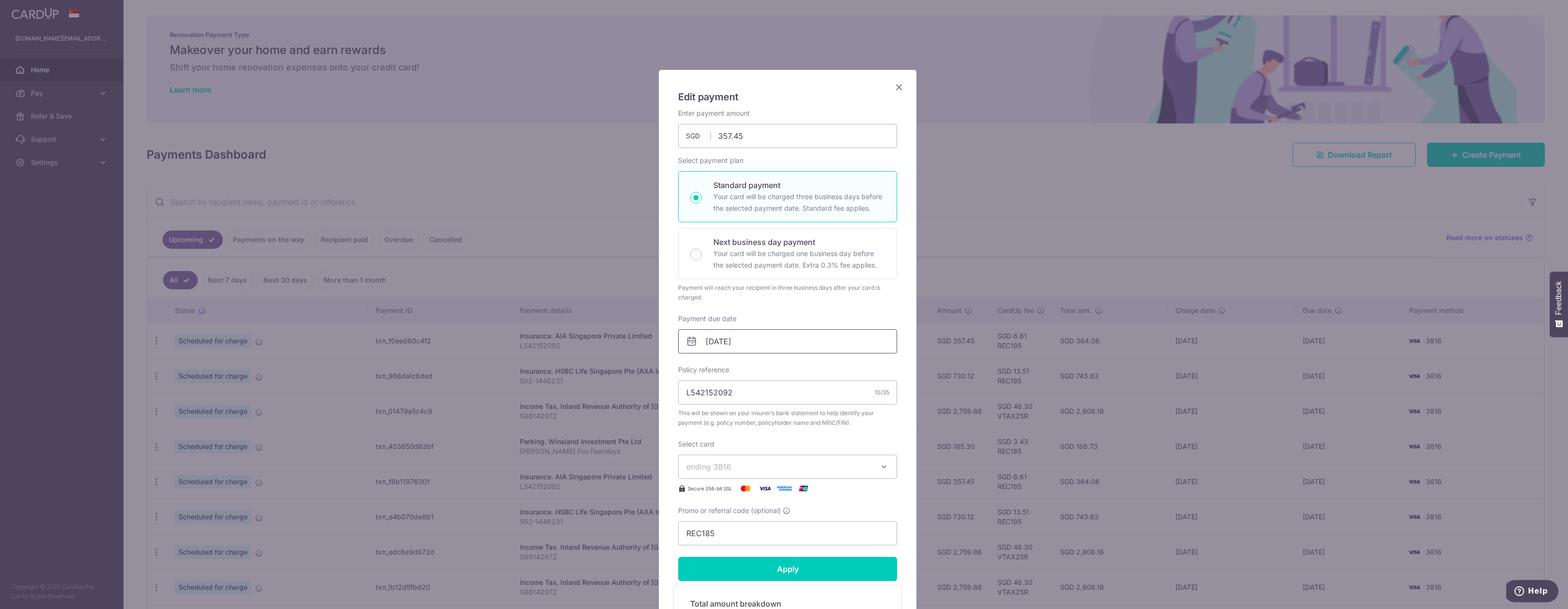
click at [765, 347] on input "[DATE]" at bounding box center [788, 341] width 219 height 24
click at [692, 368] on link "Prev" at bounding box center [693, 368] width 11 height 11
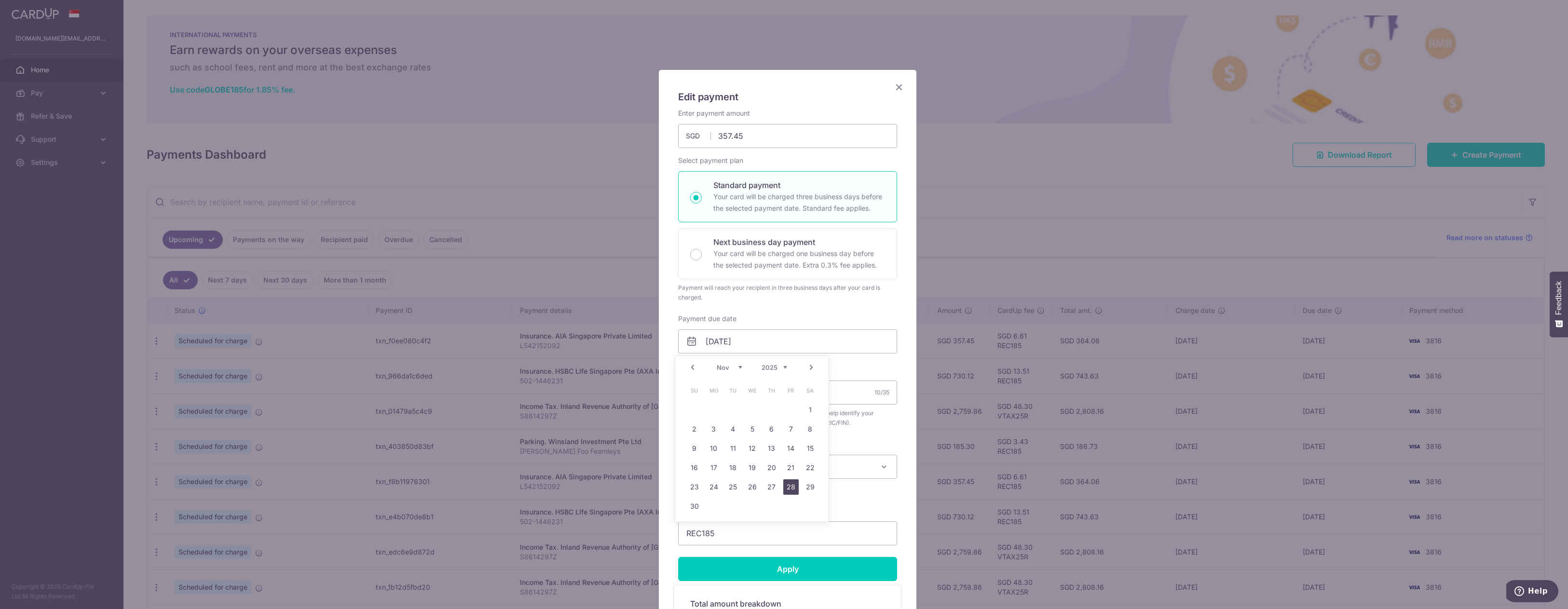
click at [795, 484] on link "28" at bounding box center [791, 487] width 15 height 15
type input "[DATE]"
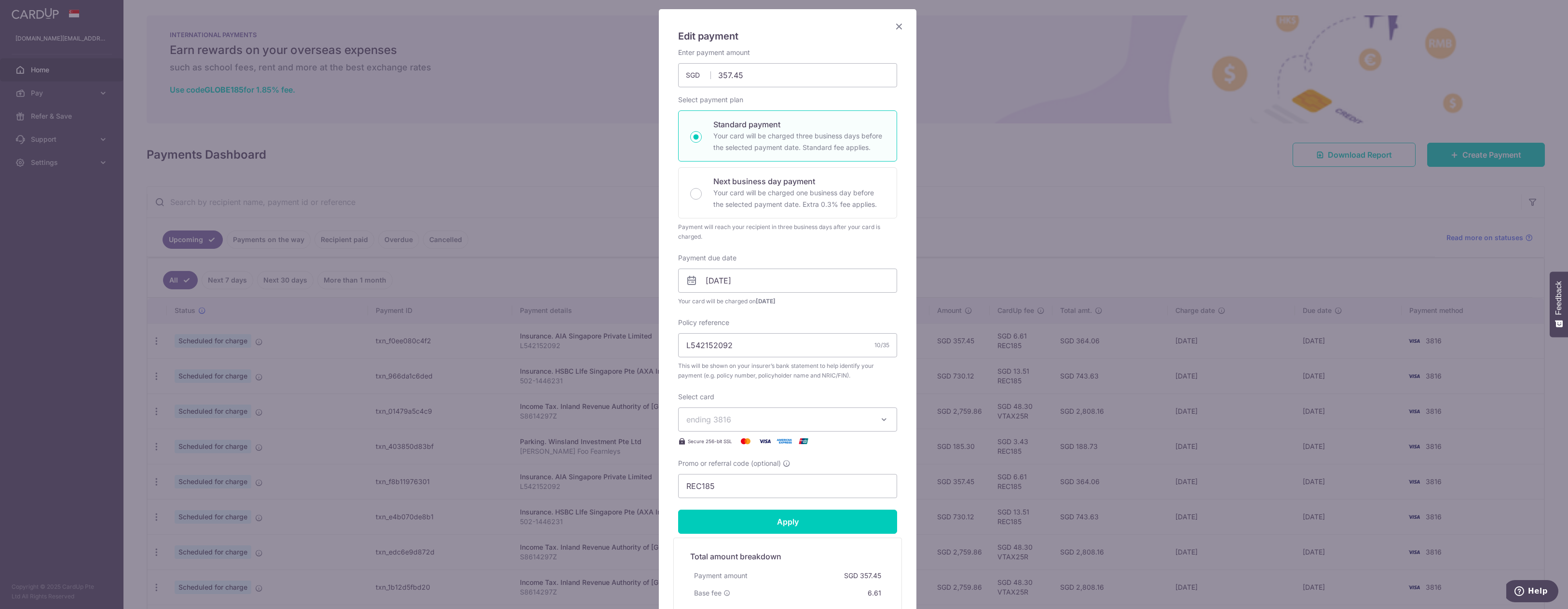
scroll to position [145, 0]
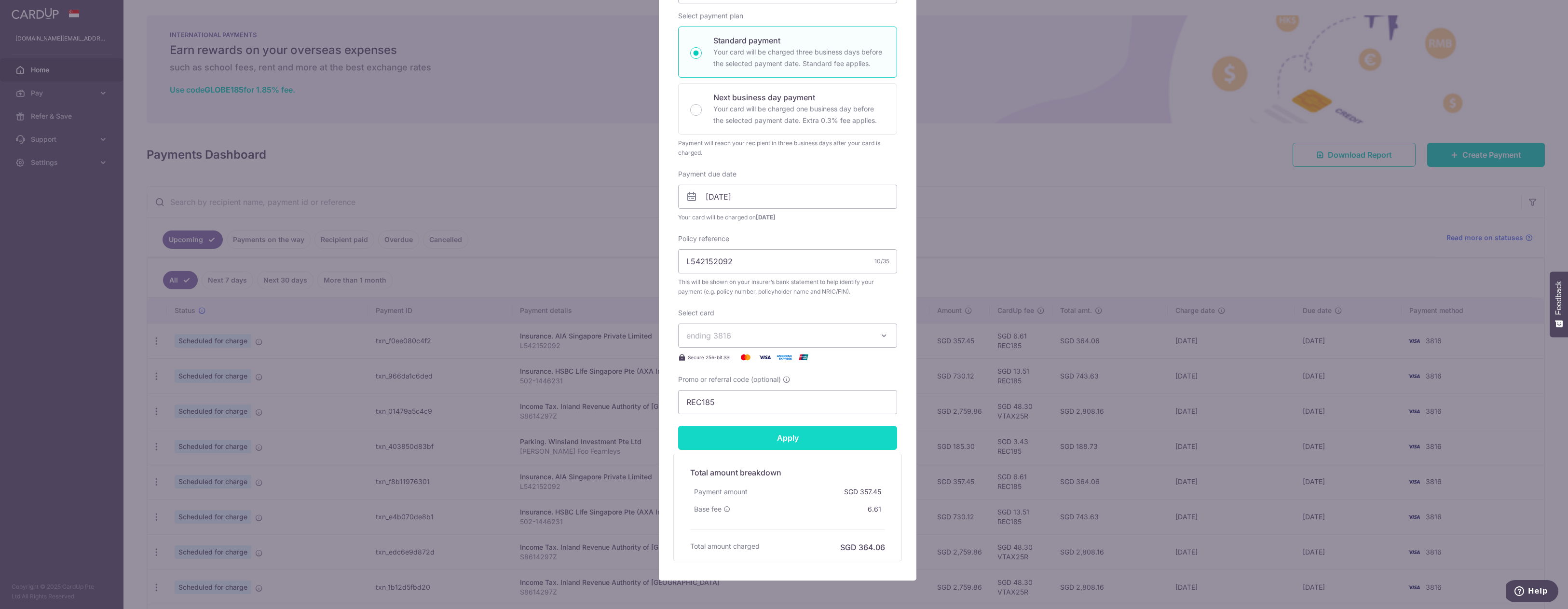
click at [771, 429] on input "Apply" at bounding box center [788, 438] width 219 height 24
type input "Successfully Applied"
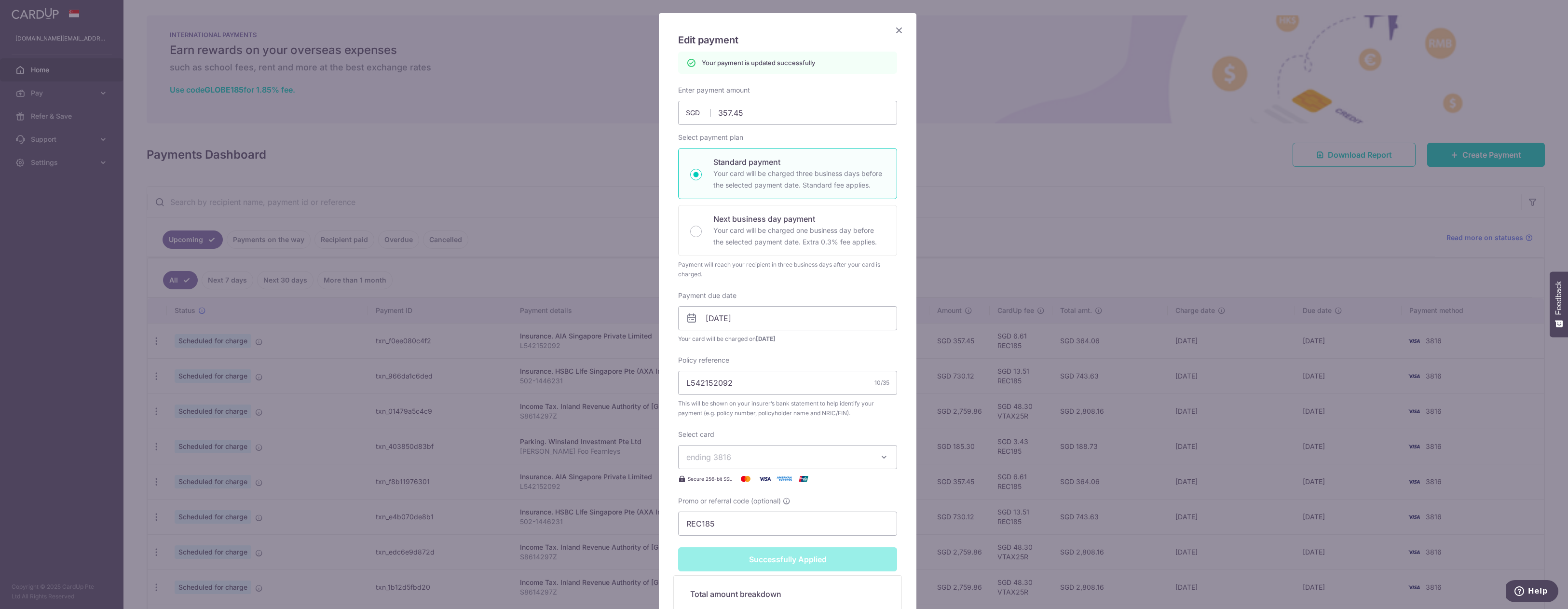
scroll to position [27, 0]
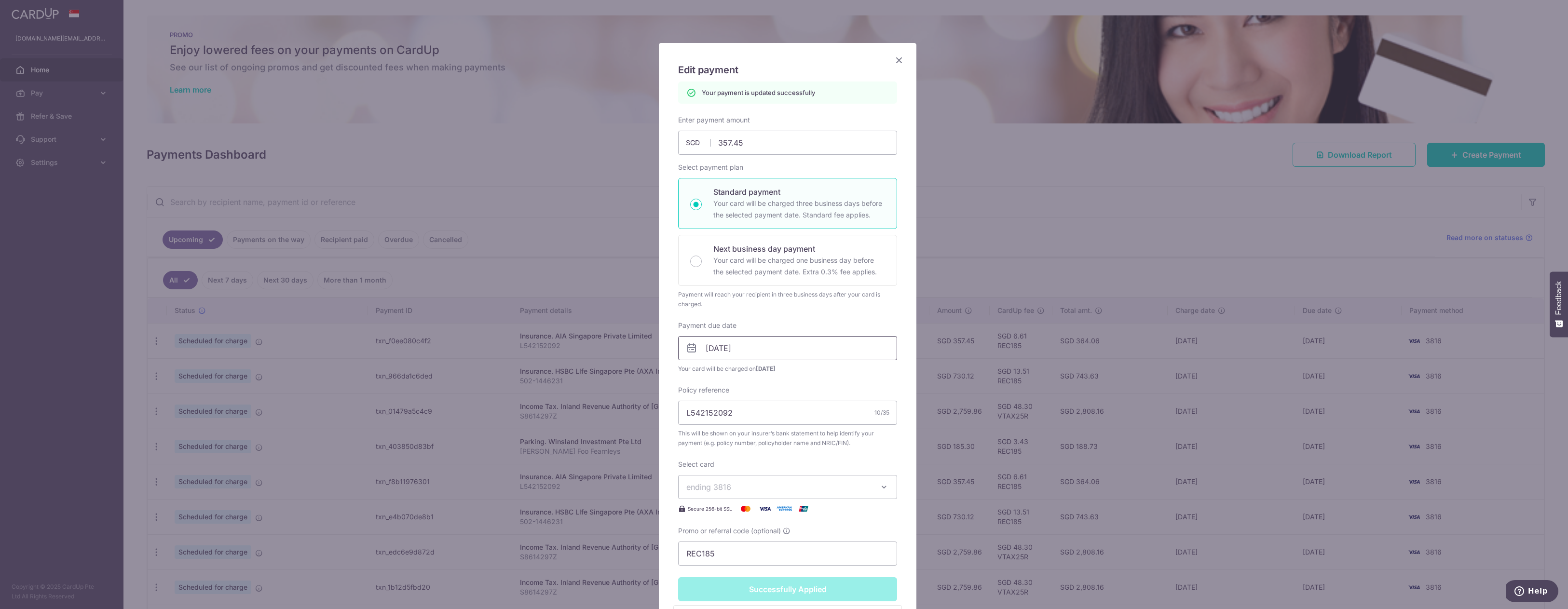
click at [813, 345] on input "[DATE]" at bounding box center [788, 348] width 219 height 24
click at [816, 376] on link "Next" at bounding box center [812, 374] width 11 height 11
click at [789, 416] on link "5" at bounding box center [791, 417] width 15 height 15
type input "[DATE]"
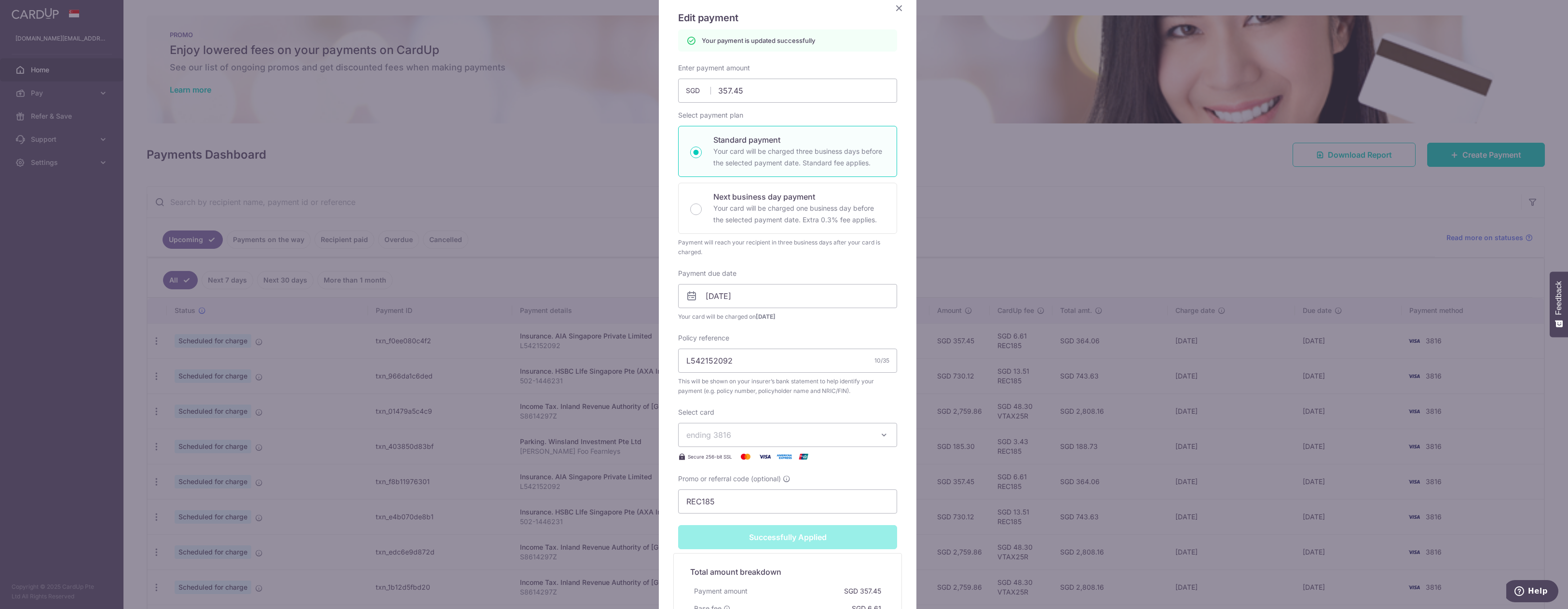
scroll to position [171, 0]
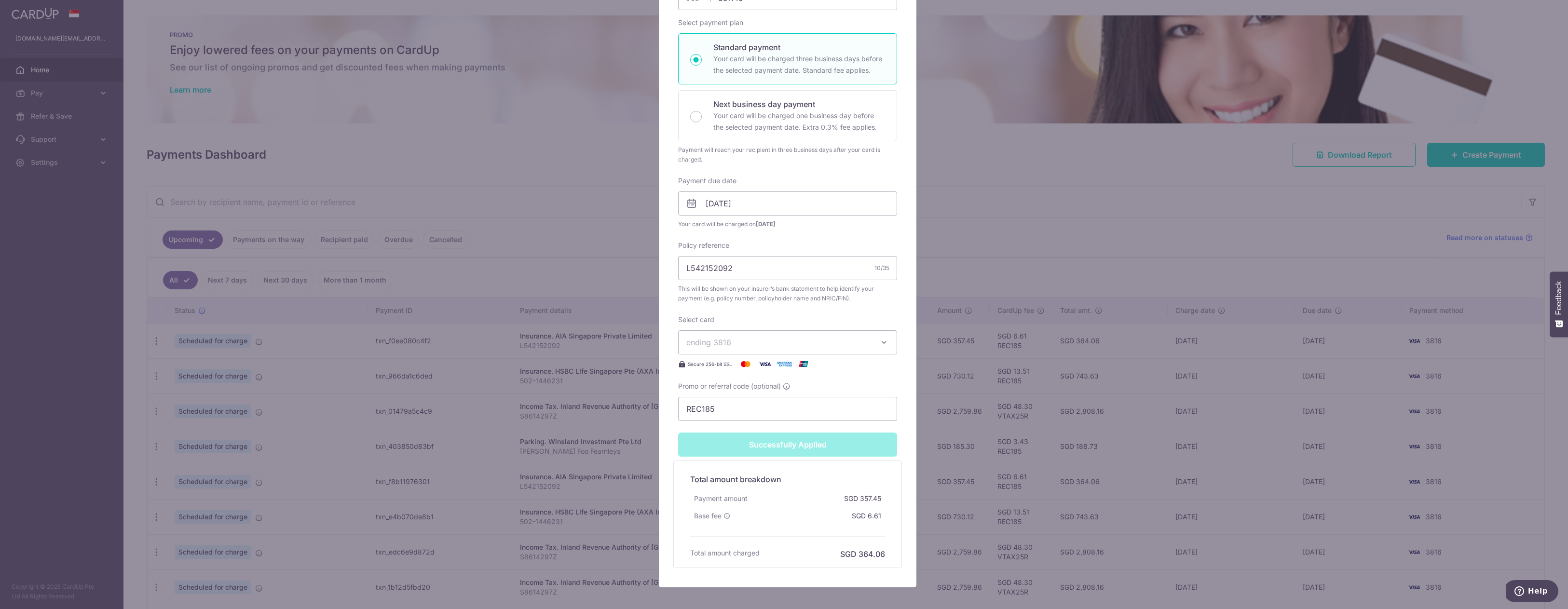
click at [778, 449] on div "Successfully Applied" at bounding box center [787, 444] width 231 height 24
click at [993, 226] on div "Edit payment By clicking apply, you will make changes to all payments to AIA Si…" at bounding box center [784, 304] width 1568 height 609
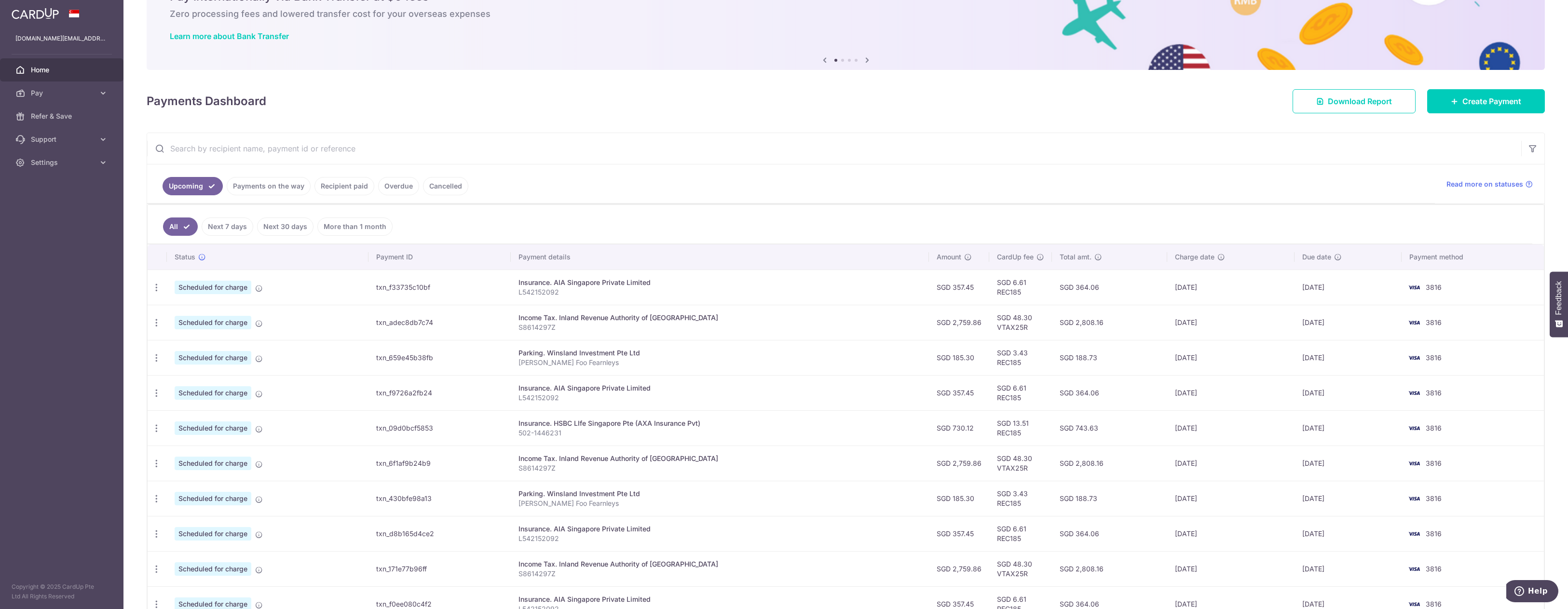
scroll to position [137, 0]
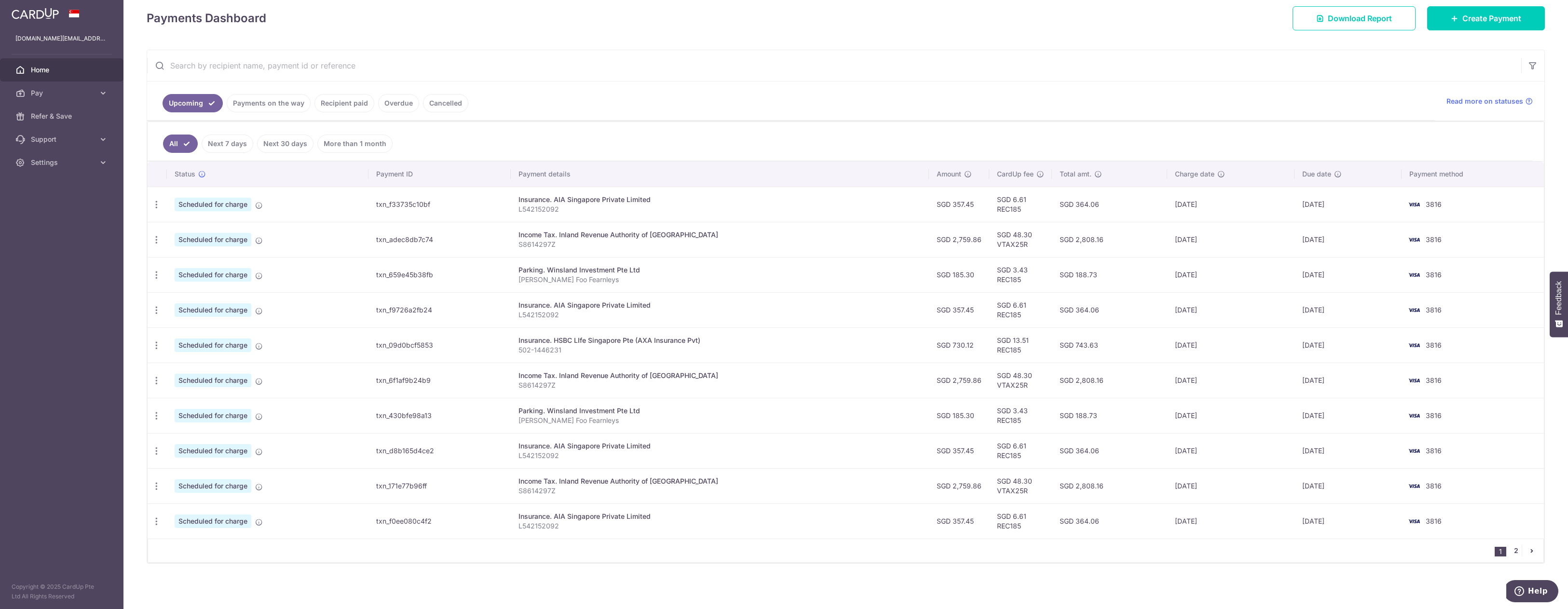
click at [1511, 552] on link "2" at bounding box center [1516, 551] width 11 height 11
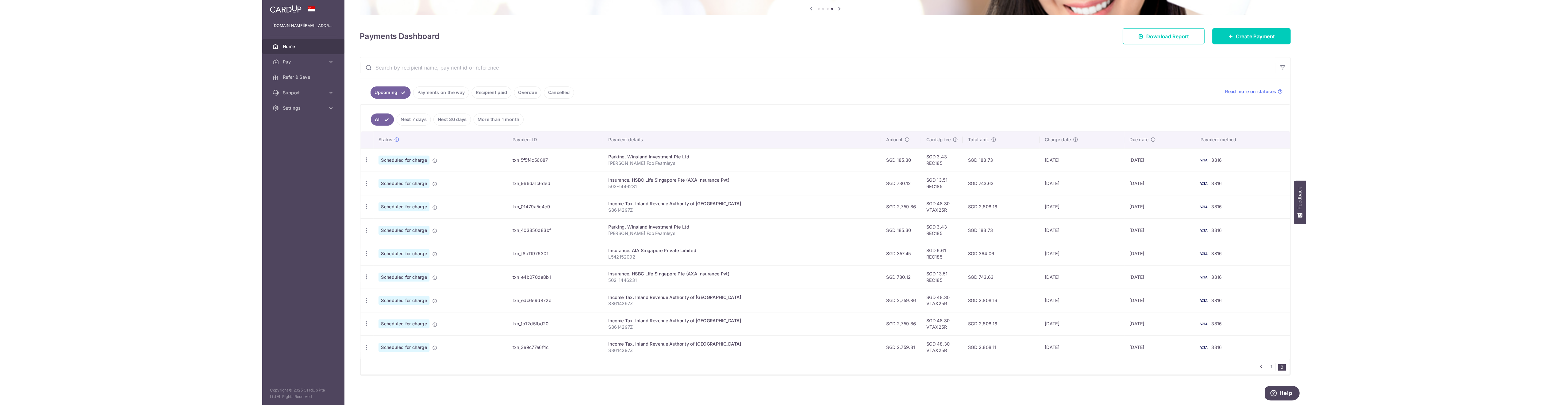
scroll to position [64, 0]
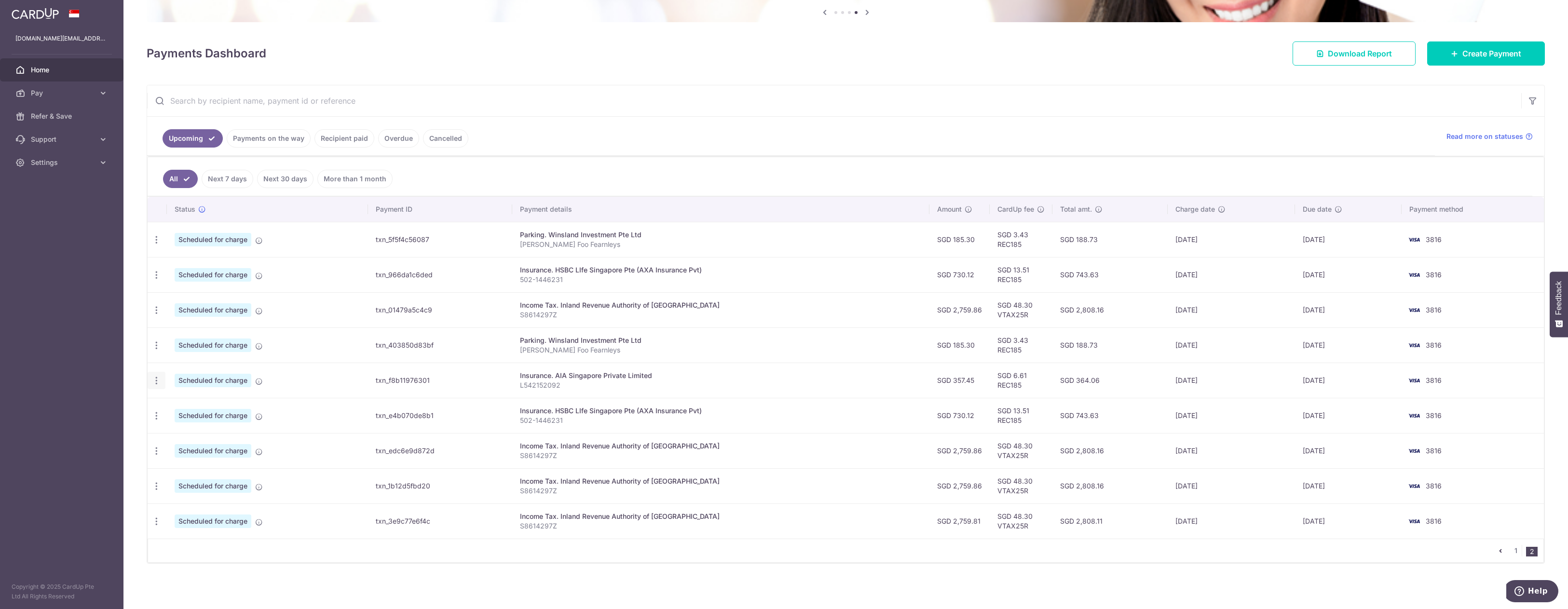
click at [150, 383] on div "Update payment Cancel payment" at bounding box center [156, 381] width 18 height 18
click at [154, 245] on icon "button" at bounding box center [156, 239] width 11 height 11
click at [210, 409] on span "Update payment" at bounding box center [208, 407] width 66 height 11
radio input "true"
type input "357.45"
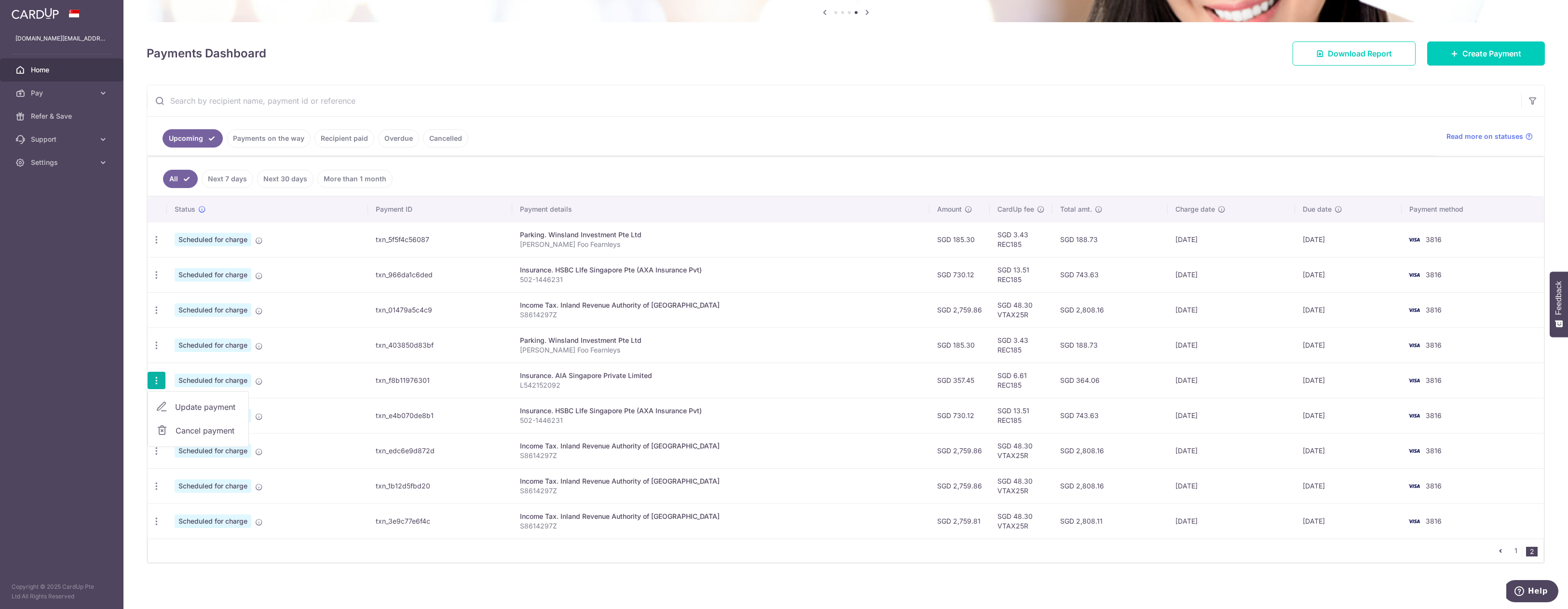
type input "[DATE]"
type input "L542152092"
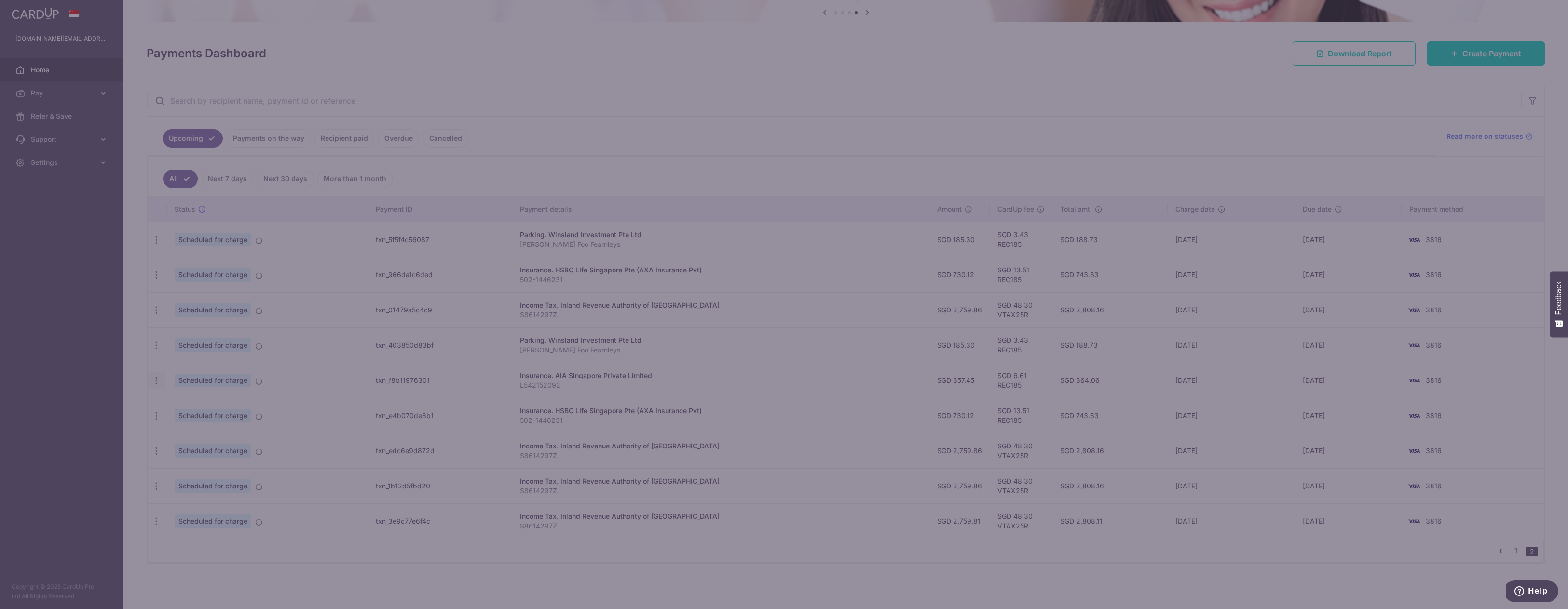
type input "REC185"
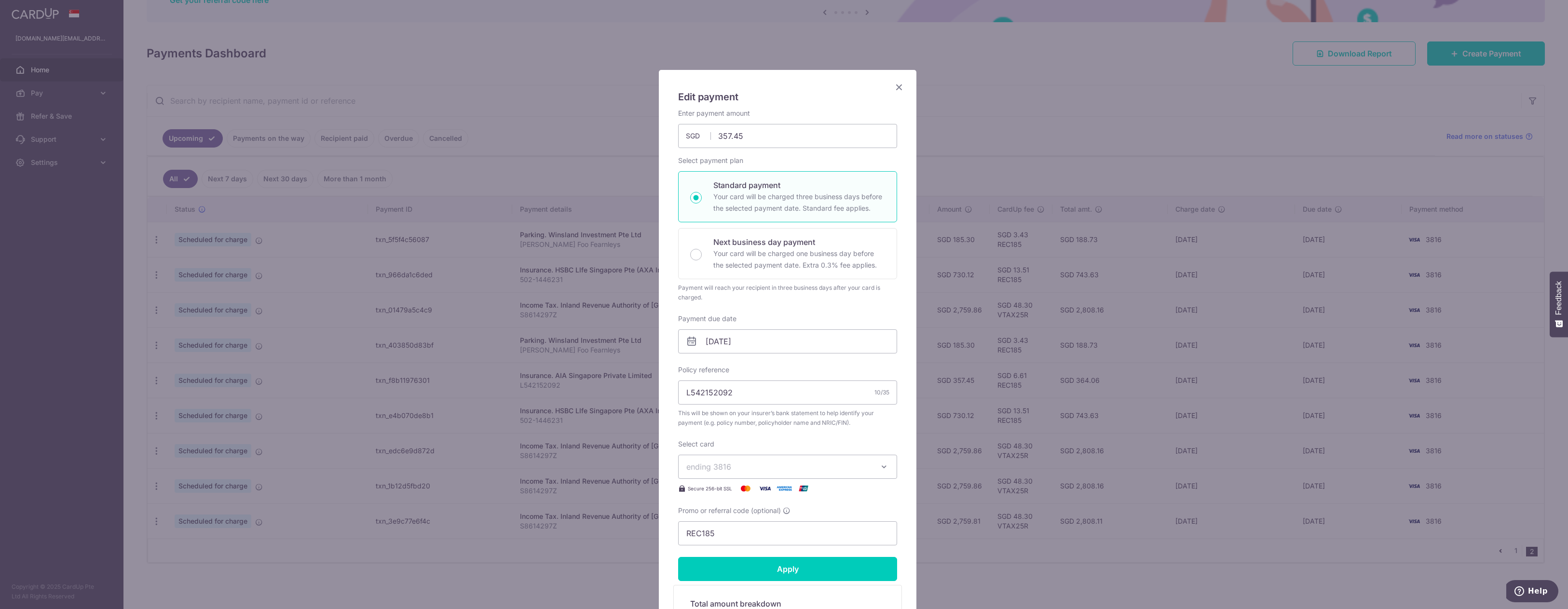
click at [909, 84] on div "Edit payment By clicking apply, you will make changes to all payments to AIA Si…" at bounding box center [787, 391] width 258 height 643
click at [906, 84] on div "Edit payment By clicking apply, you will make changes to all payments to AIA Si…" at bounding box center [787, 391] width 258 height 643
click at [899, 92] on icon "Close" at bounding box center [899, 87] width 11 height 12
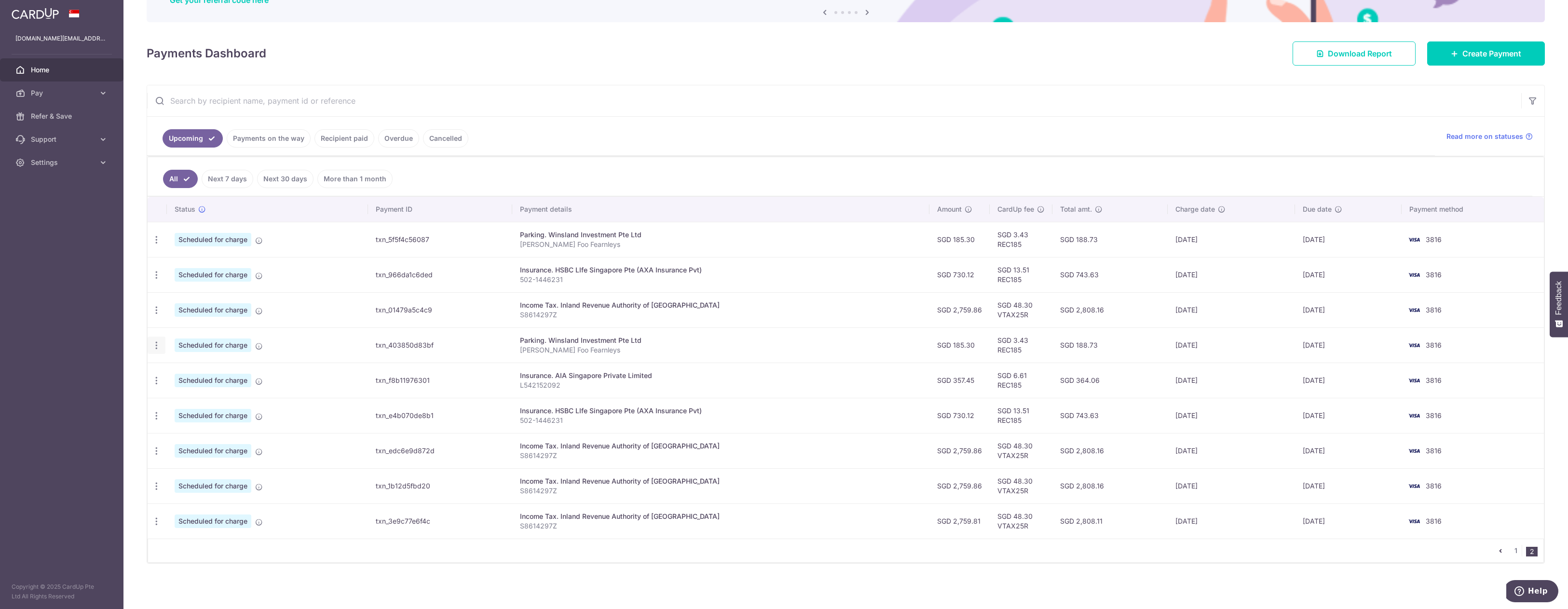
click at [154, 245] on icon "button" at bounding box center [156, 239] width 11 height 11
click at [180, 375] on span "Update payment" at bounding box center [208, 372] width 66 height 11
type input "185.30"
radio input "true"
type input "[DATE]"
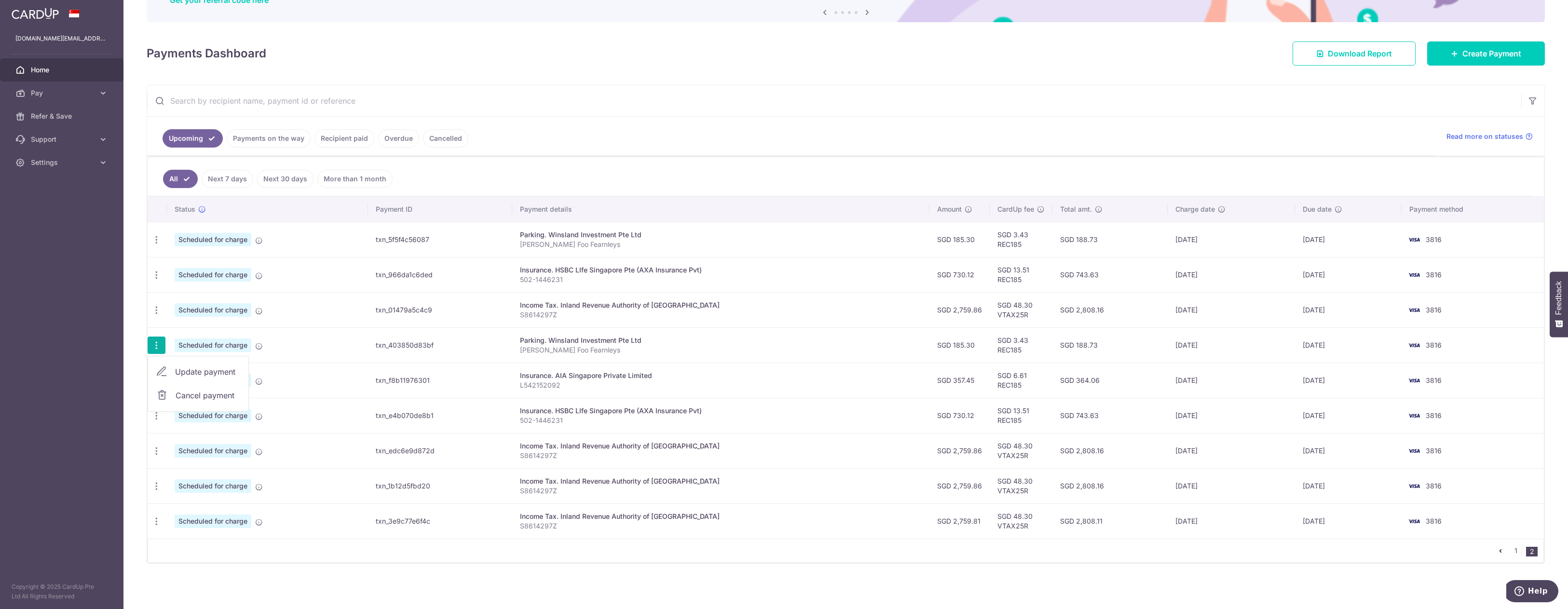
type input "[PERSON_NAME] Foo Fearnleys"
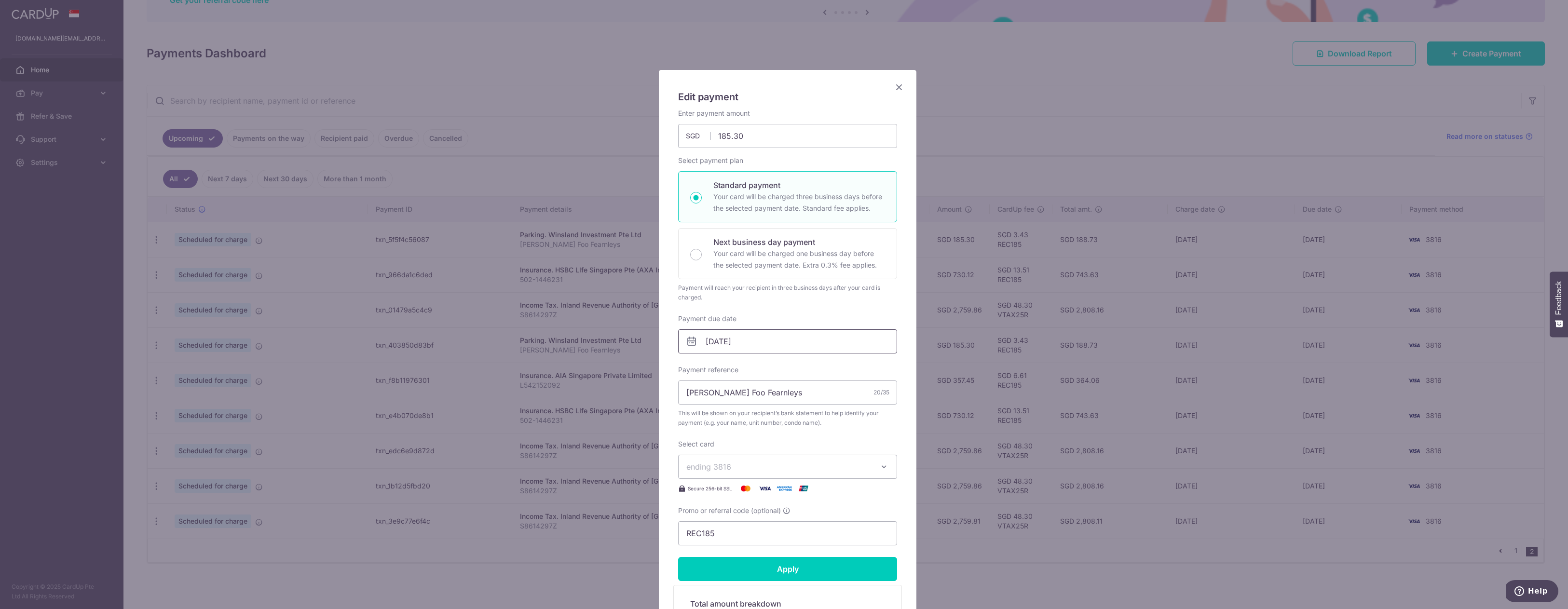
click at [718, 339] on input "[DATE]" at bounding box center [788, 341] width 219 height 24
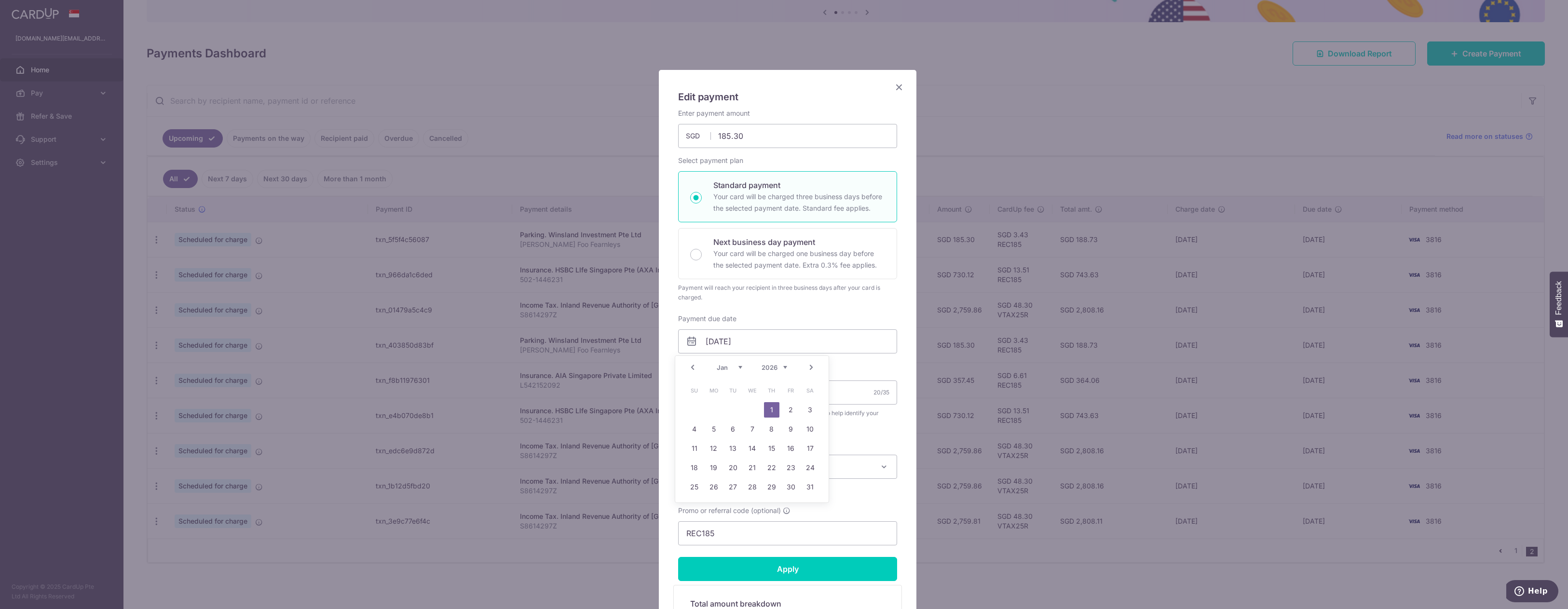
click at [693, 368] on link "Prev" at bounding box center [693, 368] width 11 height 11
click at [750, 486] on link "31" at bounding box center [752, 487] width 15 height 15
type input "[DATE]"
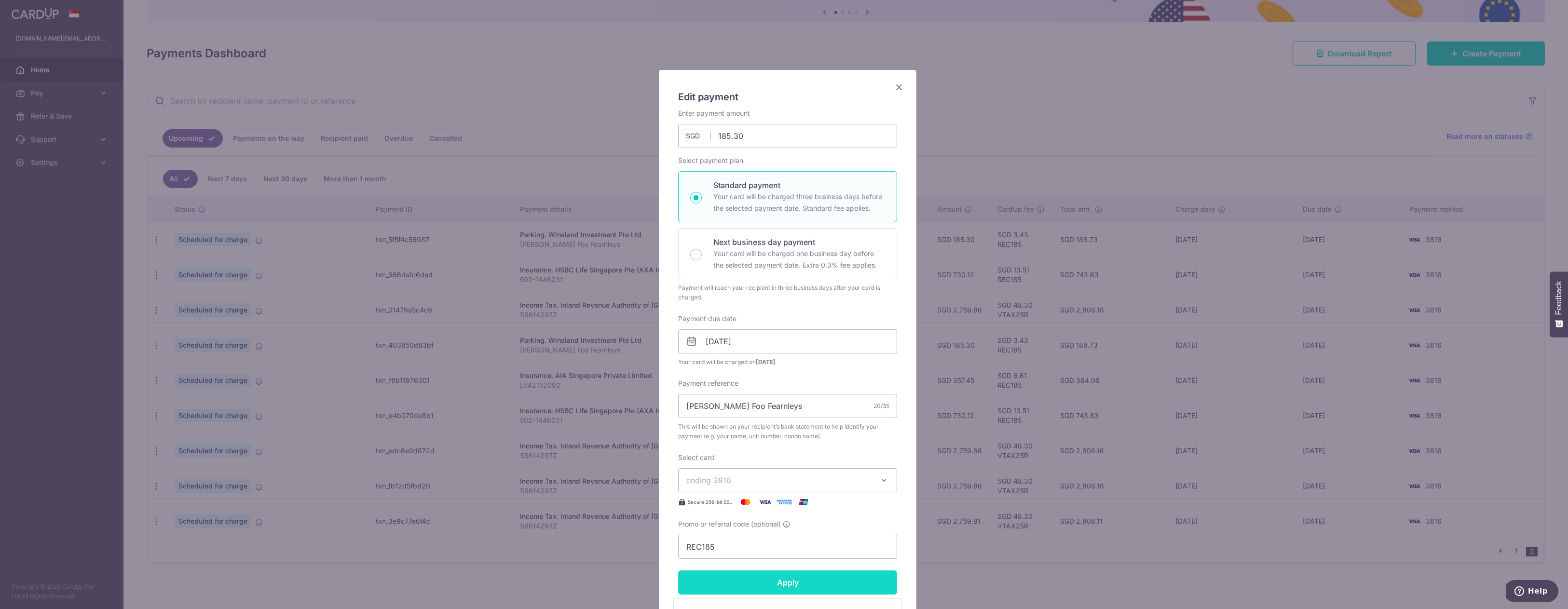
click at [798, 575] on input "Apply" at bounding box center [788, 582] width 219 height 24
type input "Successfully Applied"
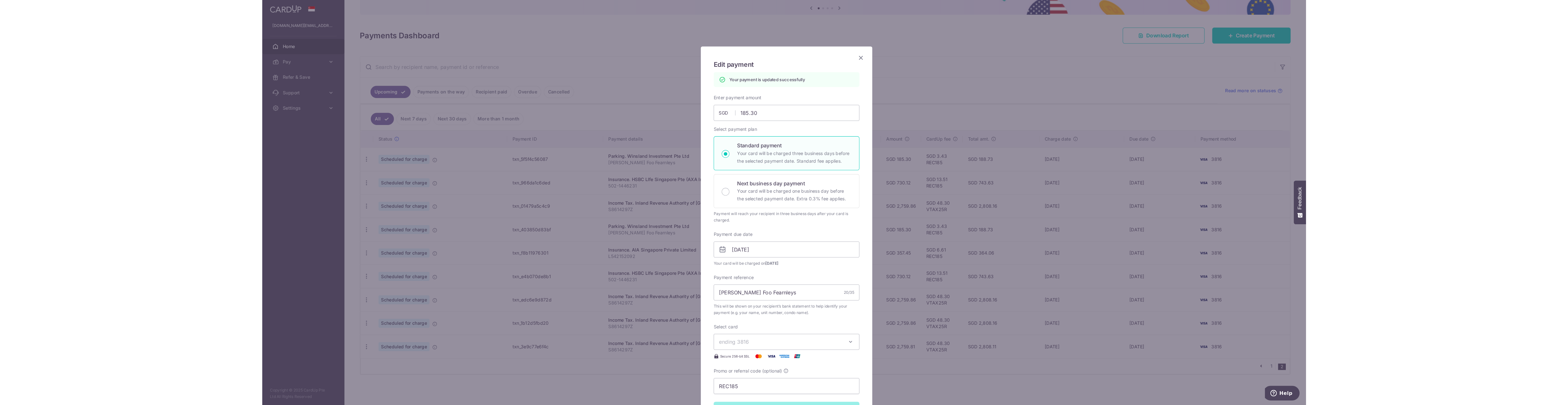
scroll to position [39, 0]
